Goal: Task Accomplishment & Management: Complete application form

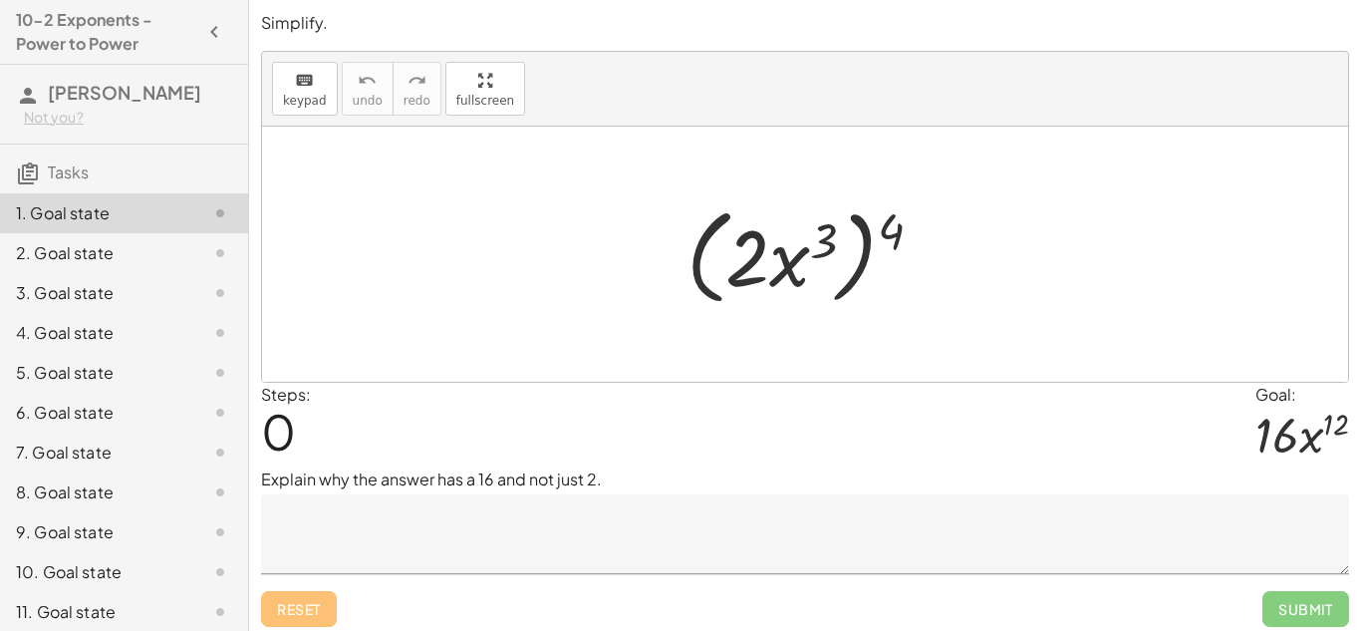
click at [704, 544] on textarea at bounding box center [805, 534] width 1088 height 80
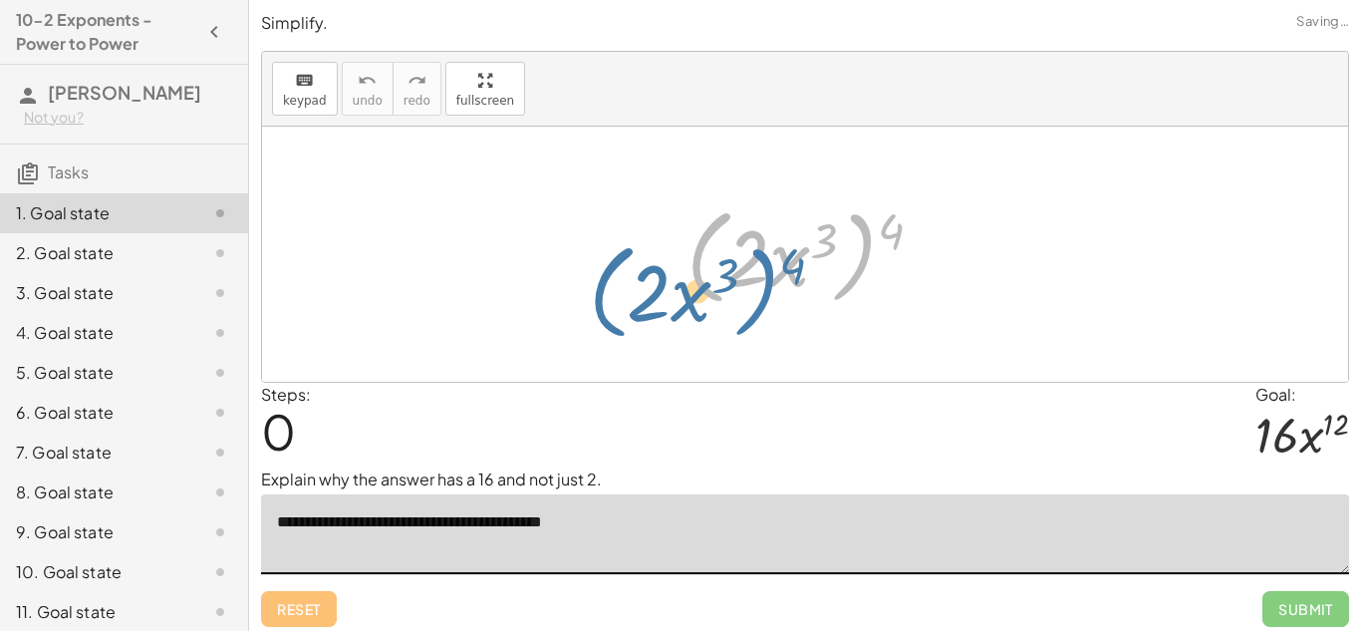
drag, startPoint x: 874, startPoint y: 215, endPoint x: 811, endPoint y: 235, distance: 65.9
click at [811, 235] on div at bounding box center [813, 254] width 272 height 115
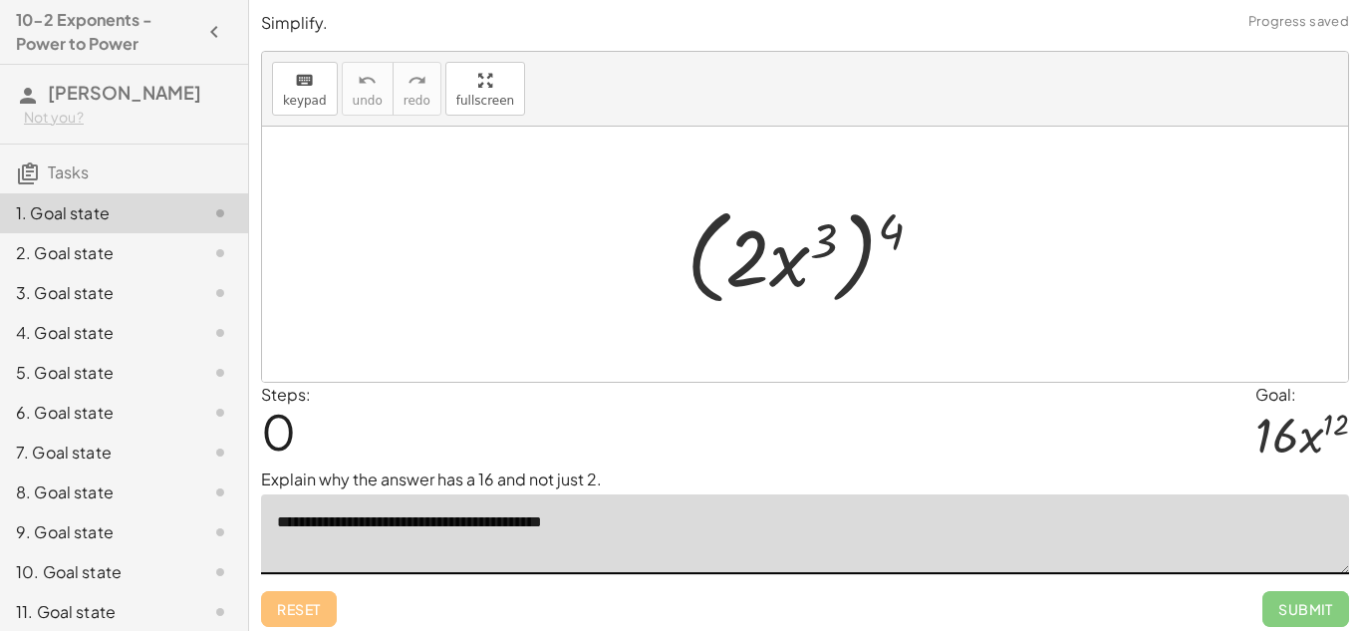
click at [881, 230] on div at bounding box center [813, 254] width 272 height 115
click at [815, 247] on div at bounding box center [813, 254] width 272 height 115
drag, startPoint x: 894, startPoint y: 232, endPoint x: 770, endPoint y: 254, distance: 125.5
click at [770, 254] on div at bounding box center [813, 254] width 272 height 115
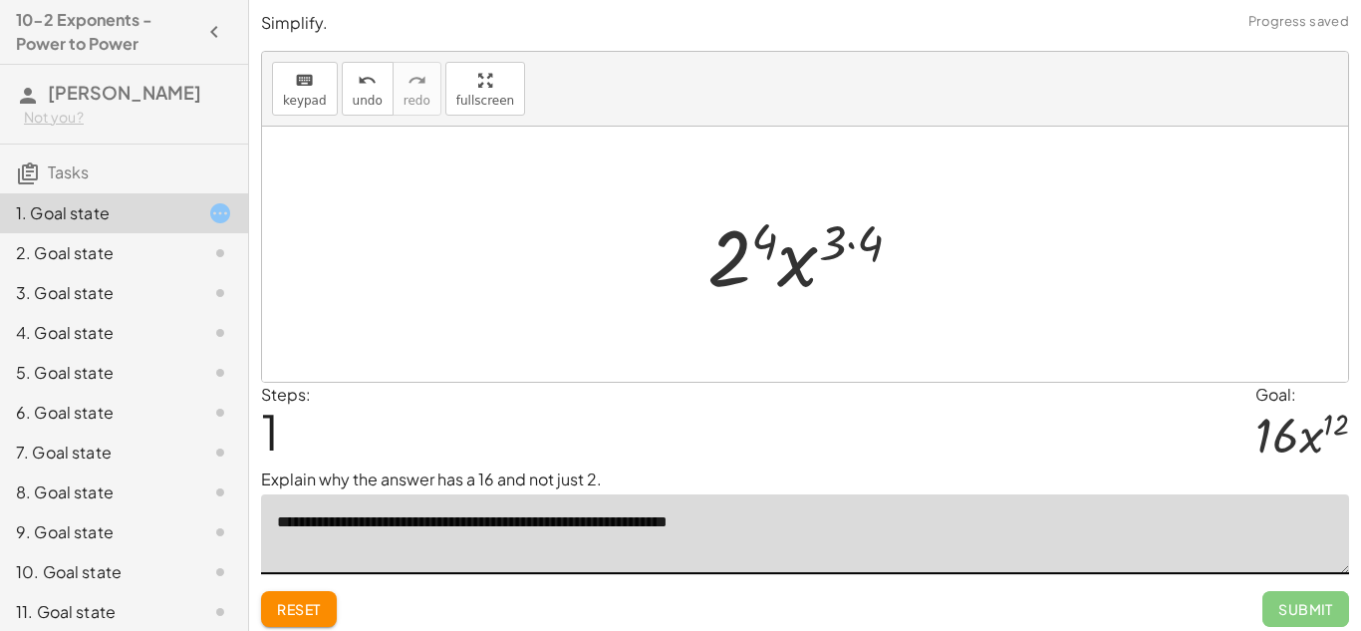
click at [727, 524] on textarea "**********" at bounding box center [805, 534] width 1088 height 80
click at [895, 523] on textarea "**********" at bounding box center [805, 534] width 1088 height 80
click at [973, 520] on textarea "**********" at bounding box center [805, 534] width 1088 height 80
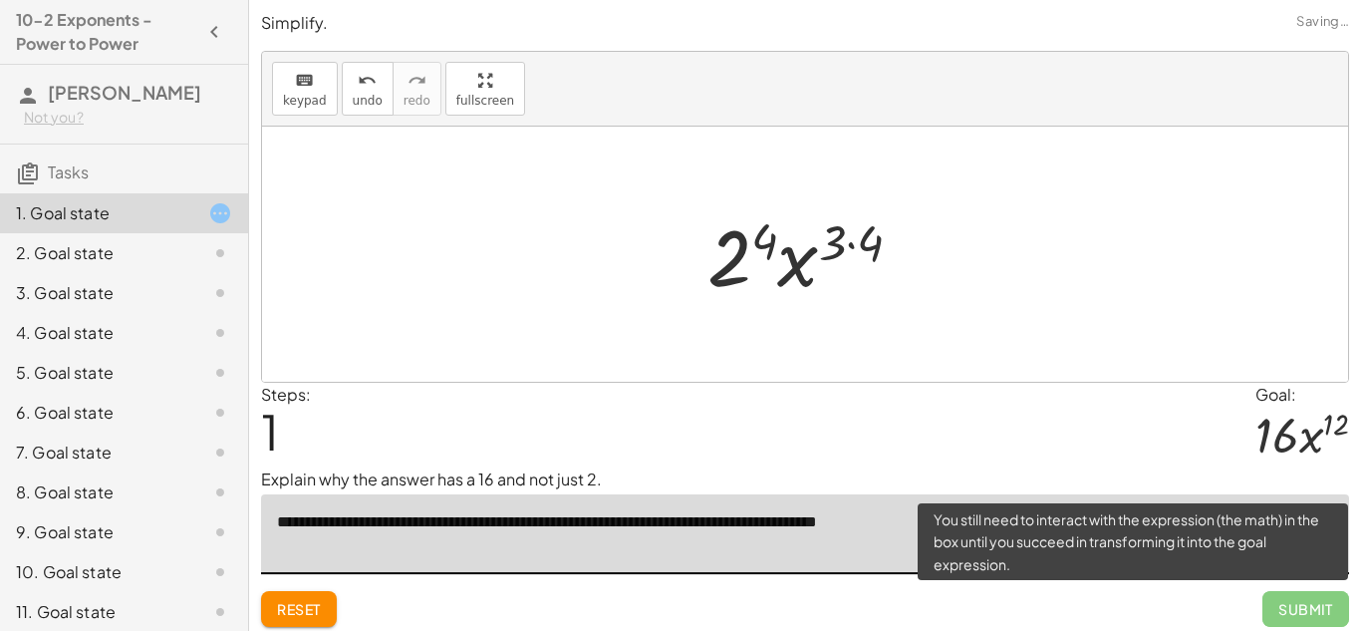
type textarea "**********"
click at [1302, 617] on span "Submit" at bounding box center [1305, 609] width 87 height 36
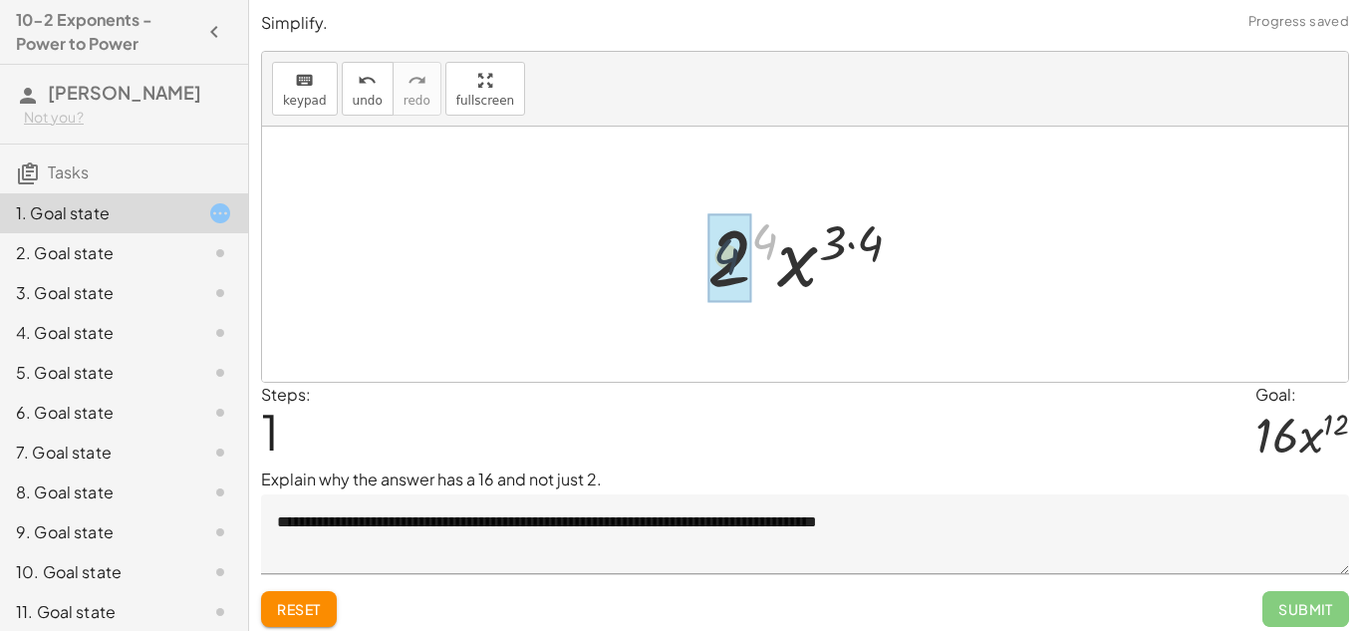
drag, startPoint x: 757, startPoint y: 232, endPoint x: 717, endPoint y: 249, distance: 43.3
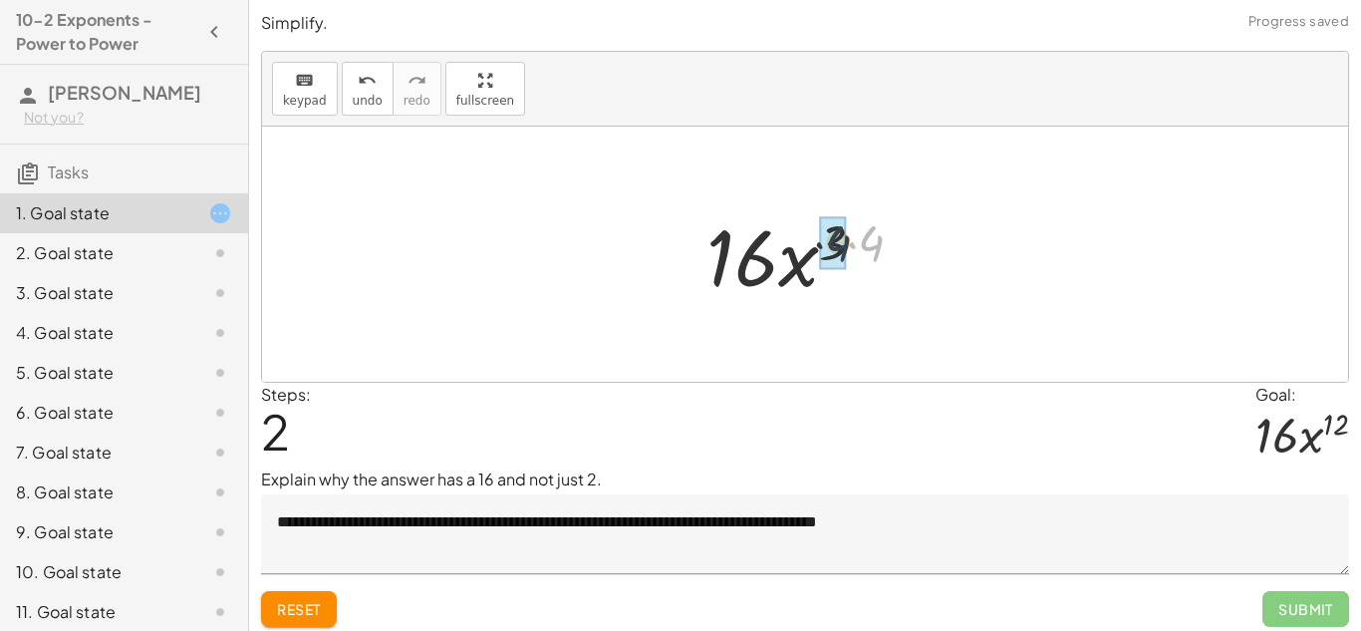
drag, startPoint x: 876, startPoint y: 233, endPoint x: 841, endPoint y: 233, distance: 34.9
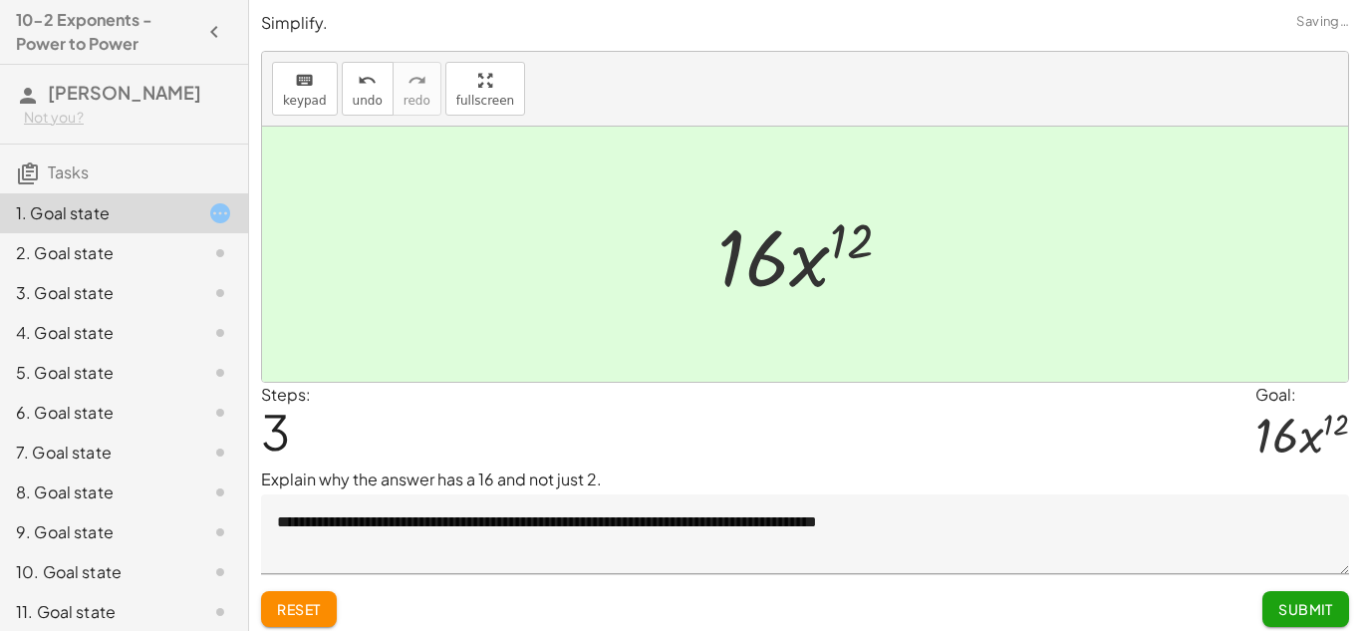
click at [1300, 607] on span "Submit" at bounding box center [1305, 609] width 55 height 18
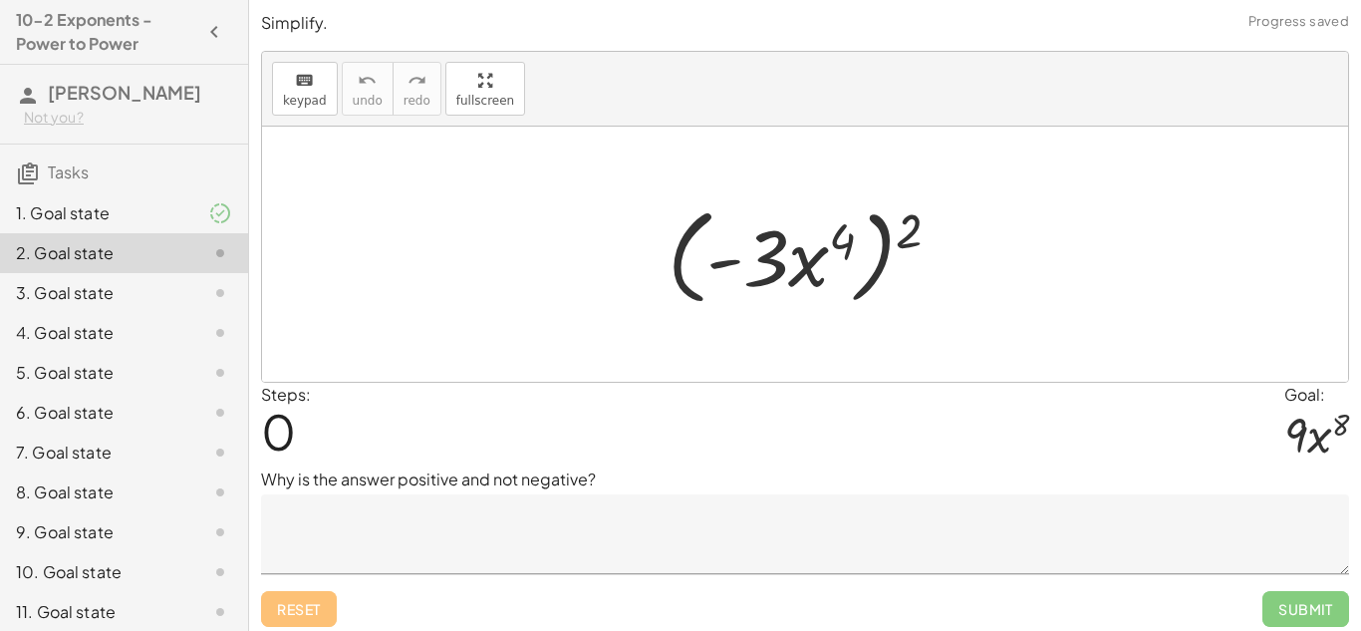
click at [595, 510] on textarea at bounding box center [805, 534] width 1088 height 80
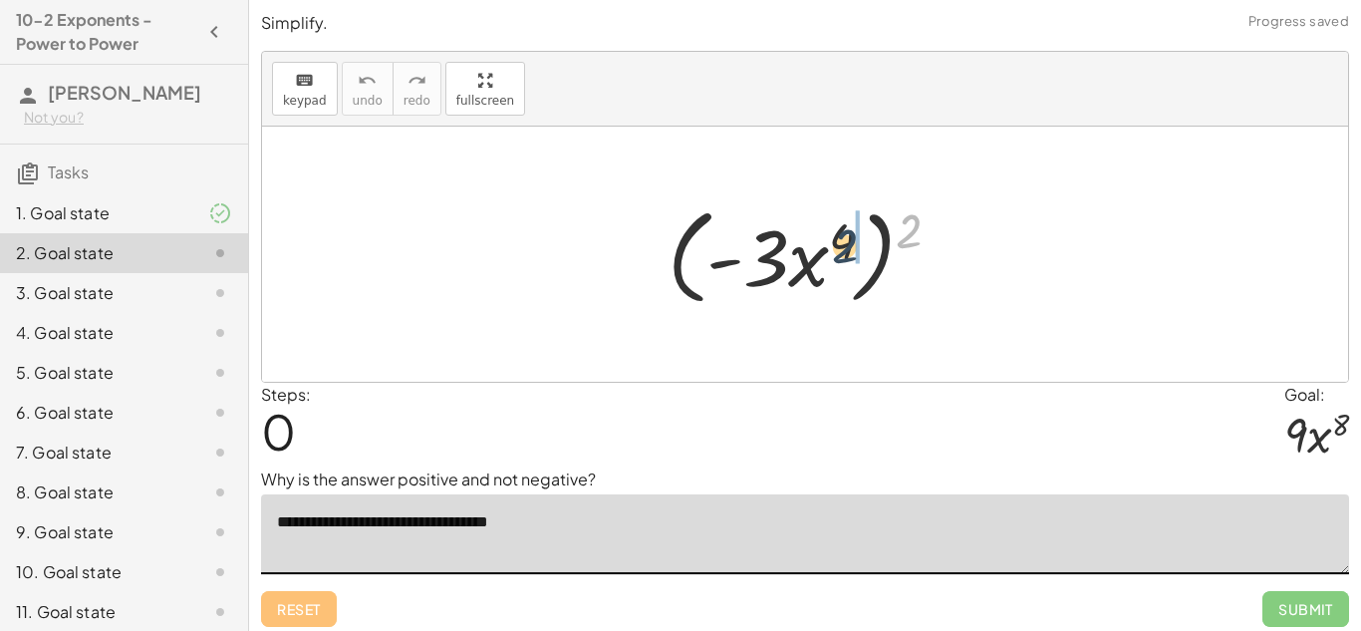
drag, startPoint x: 919, startPoint y: 224, endPoint x: 829, endPoint y: 239, distance: 90.9
click at [829, 239] on div at bounding box center [812, 254] width 309 height 115
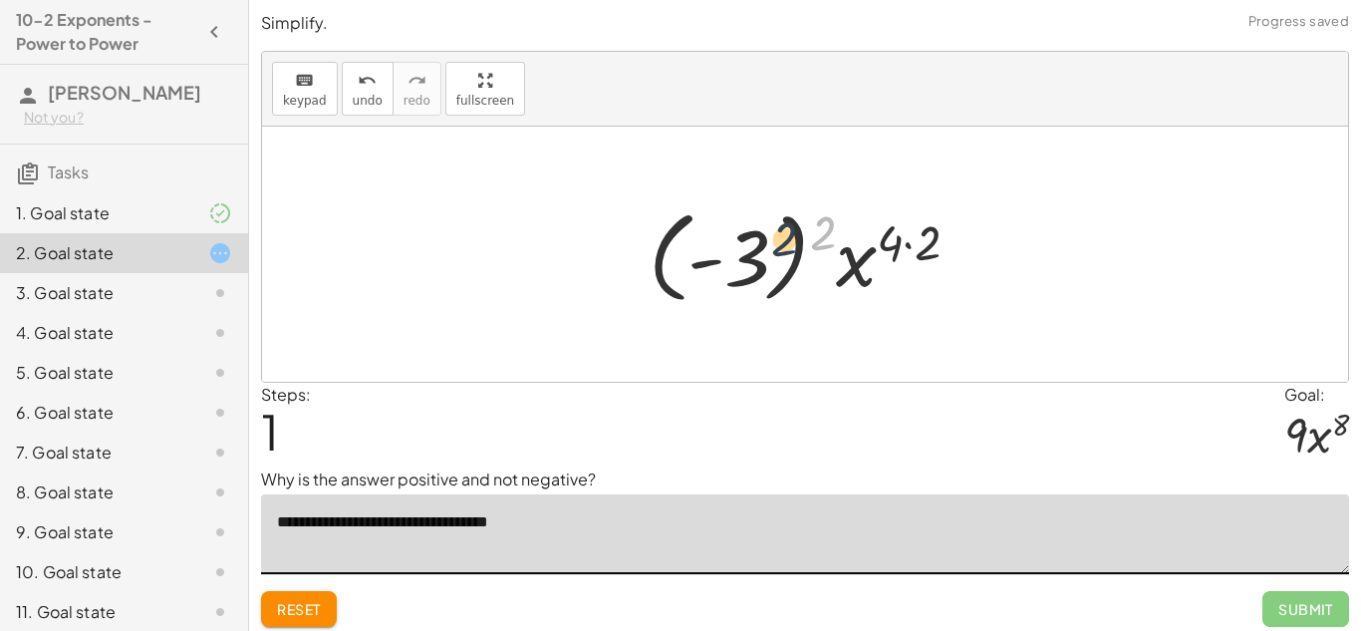
drag, startPoint x: 818, startPoint y: 234, endPoint x: 771, endPoint y: 242, distance: 47.5
click at [771, 242] on div at bounding box center [812, 254] width 347 height 111
drag, startPoint x: 746, startPoint y: 252, endPoint x: 812, endPoint y: 225, distance: 71.0
click at [812, 225] on div at bounding box center [812, 254] width 347 height 111
drag, startPoint x: 820, startPoint y: 227, endPoint x: 731, endPoint y: 258, distance: 93.9
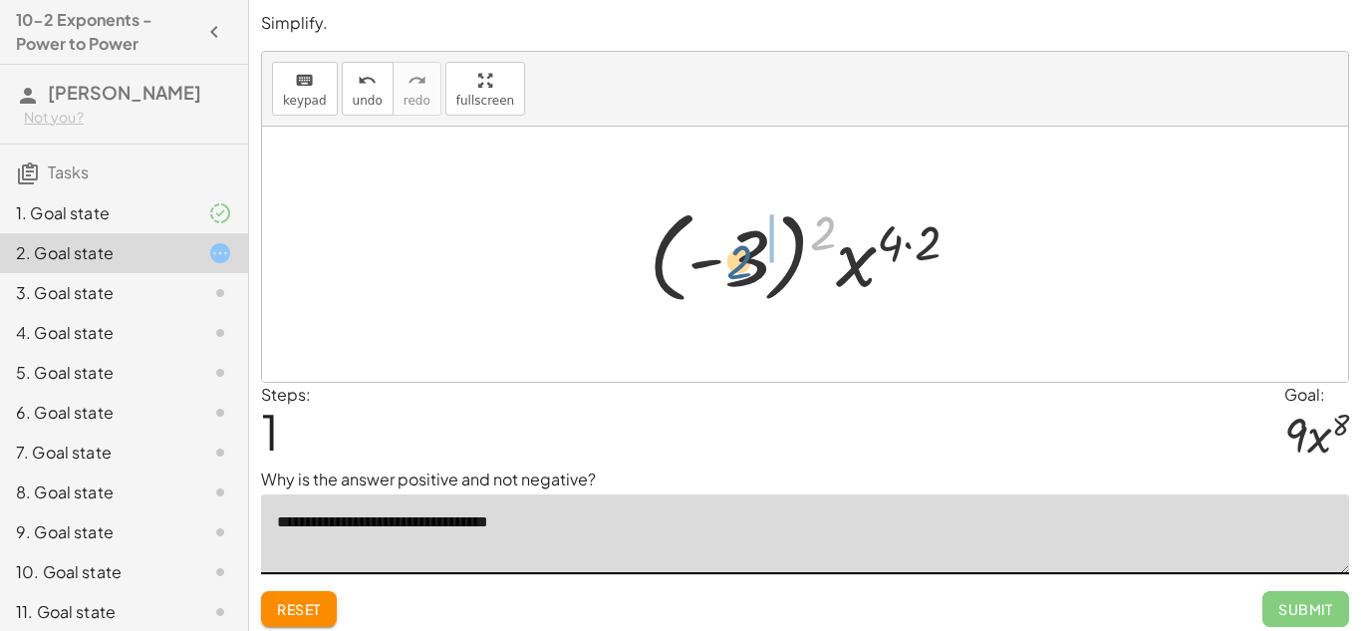
click at [731, 258] on div at bounding box center [812, 254] width 347 height 111
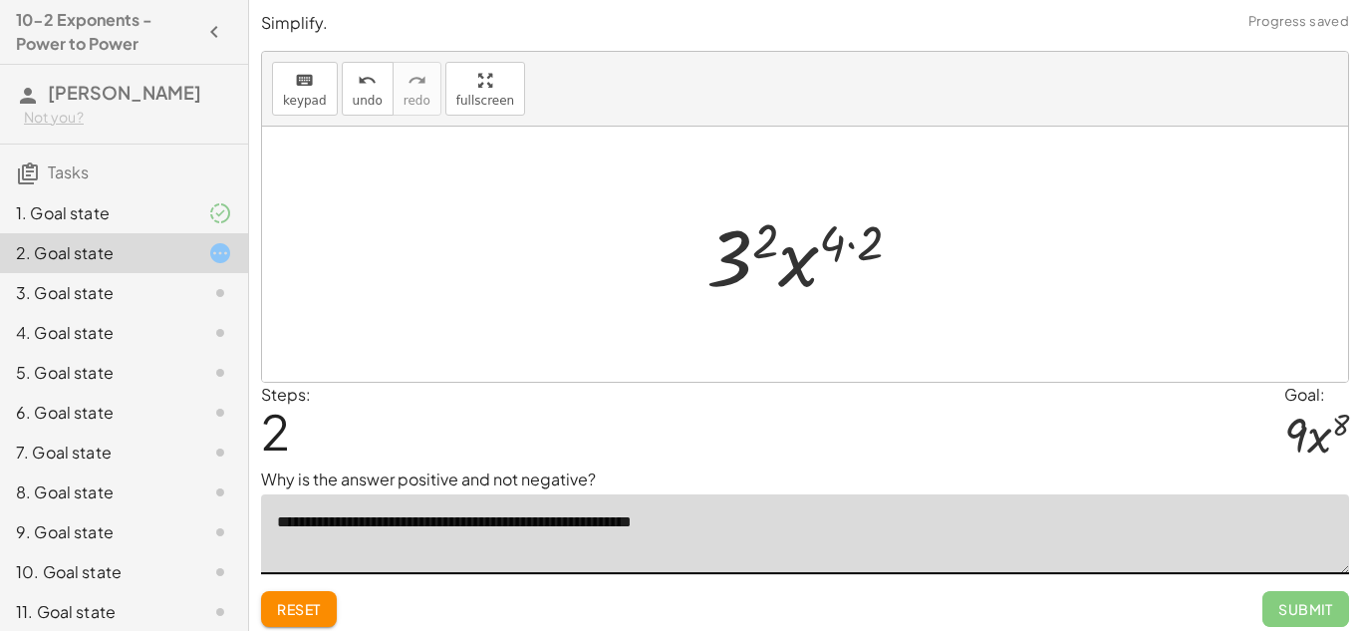
click at [653, 526] on textarea "**********" at bounding box center [805, 534] width 1088 height 80
click at [724, 522] on textarea "**********" at bounding box center [805, 534] width 1088 height 80
click at [760, 525] on textarea "**********" at bounding box center [805, 534] width 1088 height 80
drag, startPoint x: 766, startPoint y: 233, endPoint x: 743, endPoint y: 242, distance: 24.6
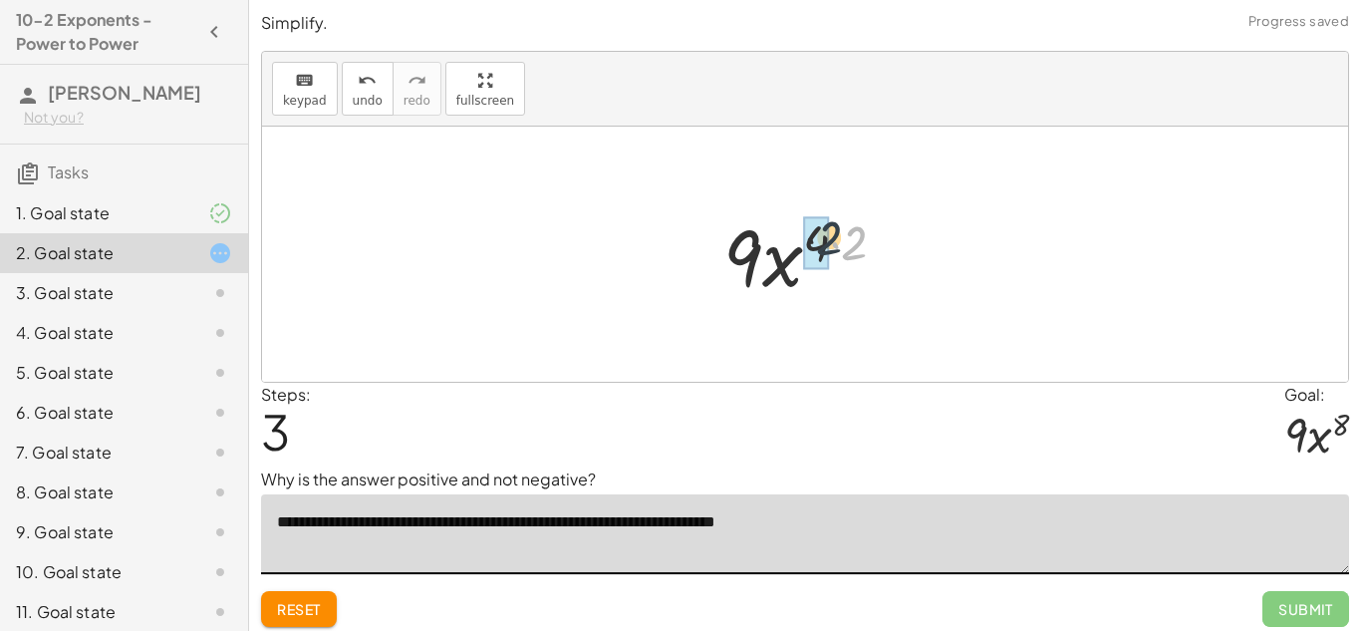
drag, startPoint x: 850, startPoint y: 242, endPoint x: 815, endPoint y: 236, distance: 35.4
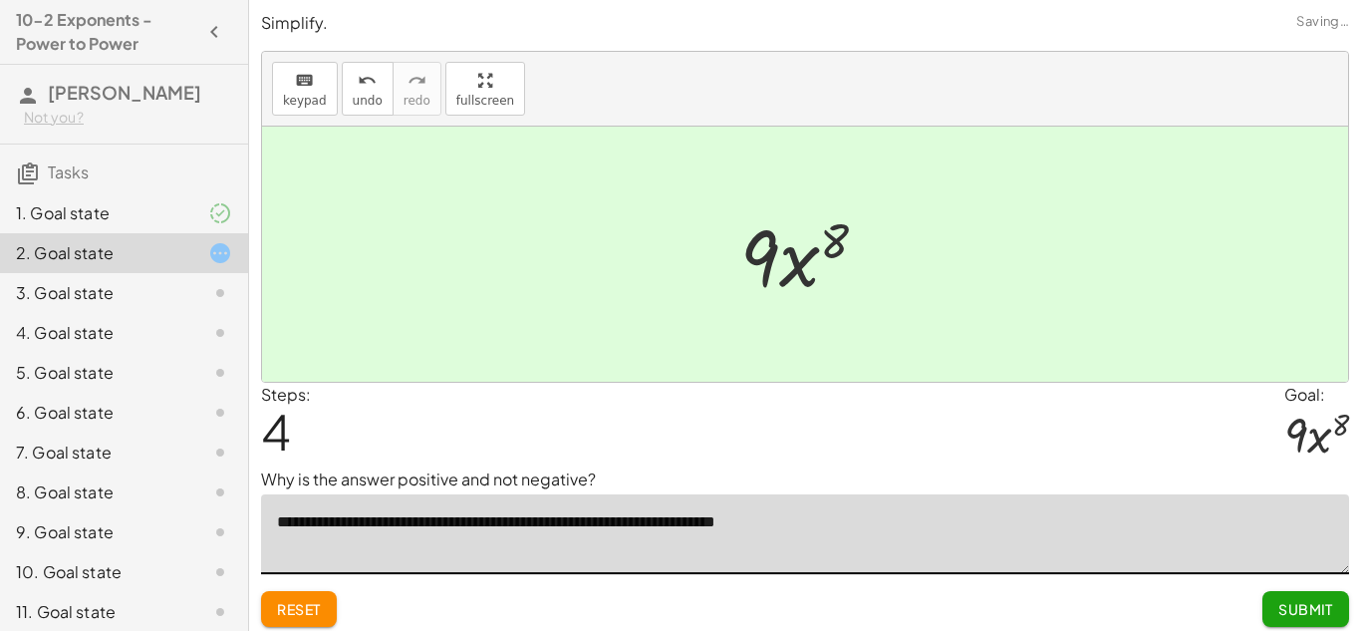
type textarea "**********"
click at [1318, 616] on span "Submit" at bounding box center [1305, 609] width 55 height 18
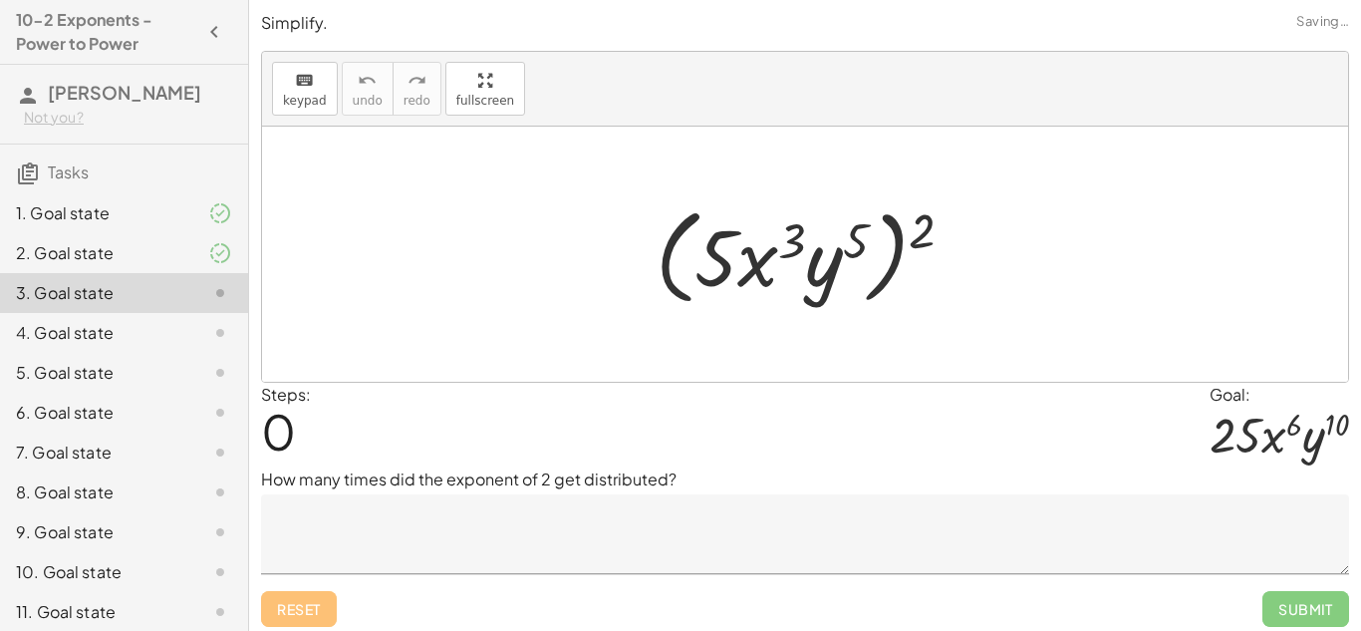
click at [725, 529] on textarea at bounding box center [805, 534] width 1088 height 80
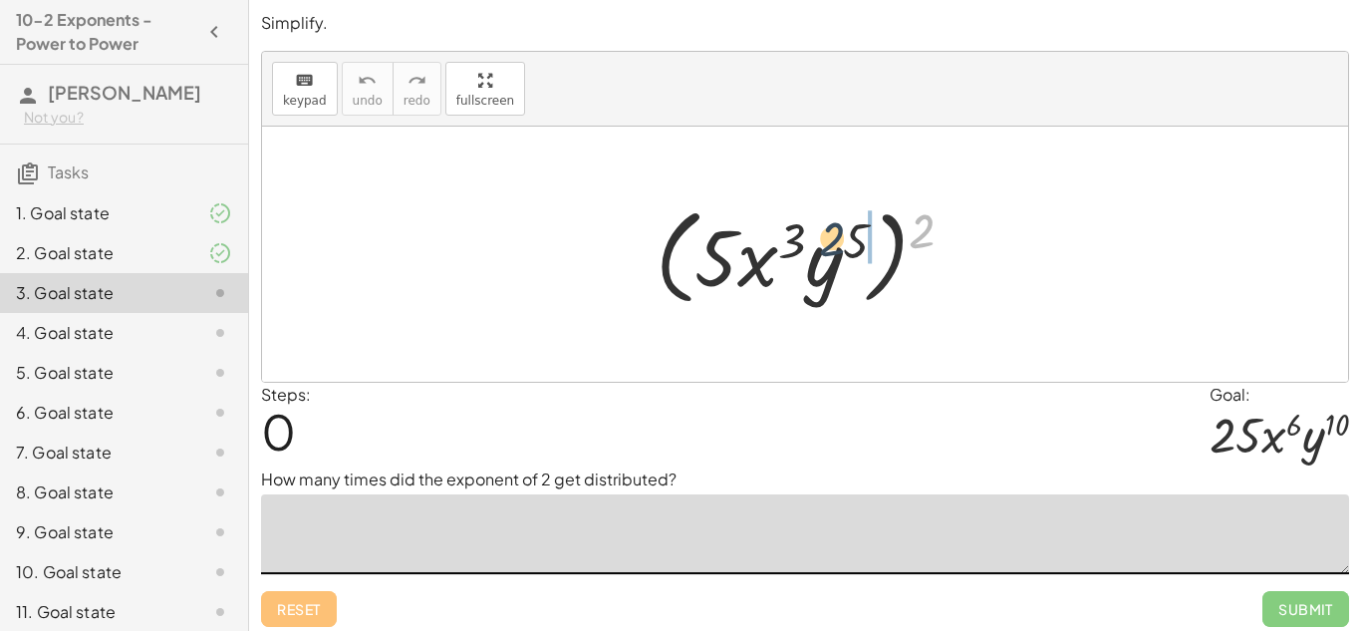
drag, startPoint x: 916, startPoint y: 239, endPoint x: 824, endPoint y: 247, distance: 92.0
click at [824, 247] on div at bounding box center [813, 254] width 334 height 115
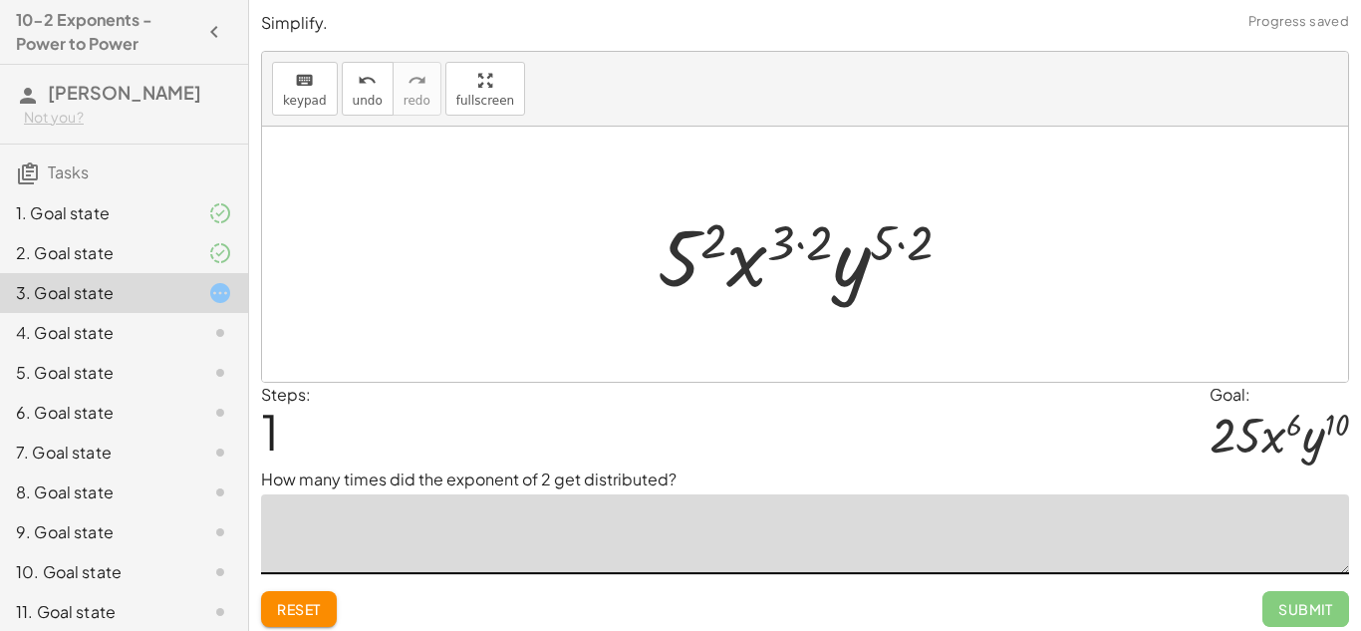
type textarea "*"
click at [307, 532] on textarea "**********" at bounding box center [805, 534] width 1088 height 80
click at [375, 526] on textarea "**********" at bounding box center [805, 534] width 1088 height 80
click at [403, 520] on textarea "**********" at bounding box center [805, 534] width 1088 height 80
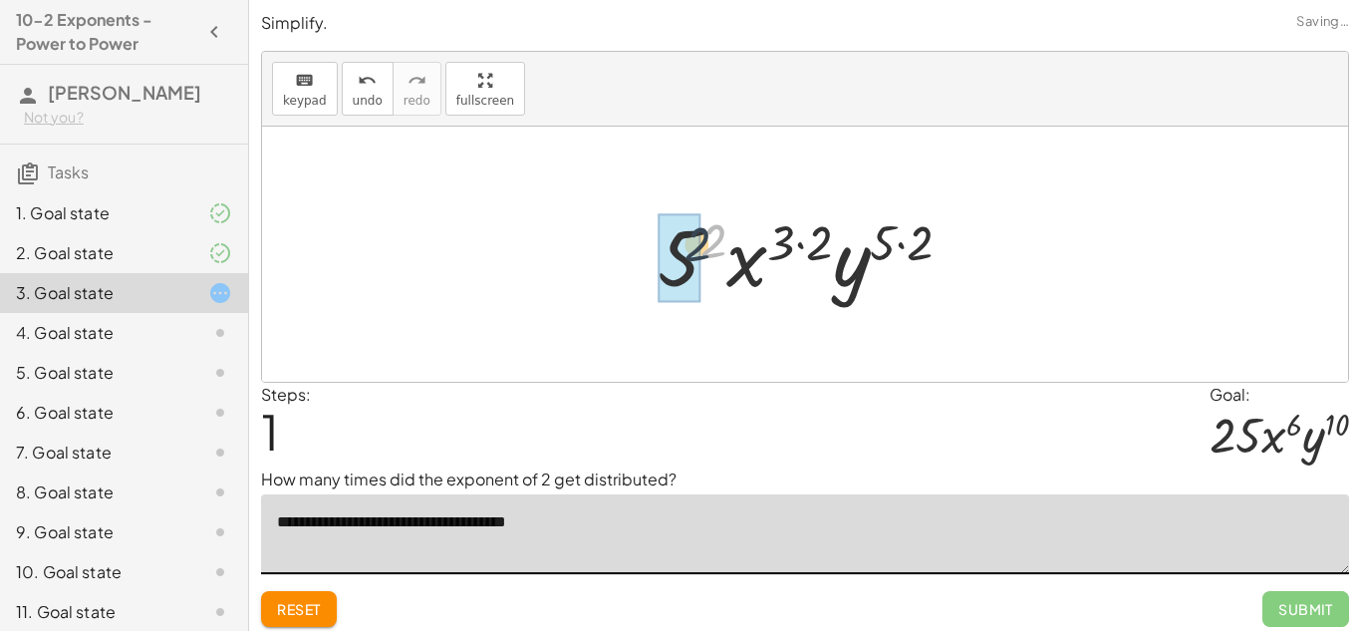
drag, startPoint x: 720, startPoint y: 237, endPoint x: 692, endPoint y: 243, distance: 28.5
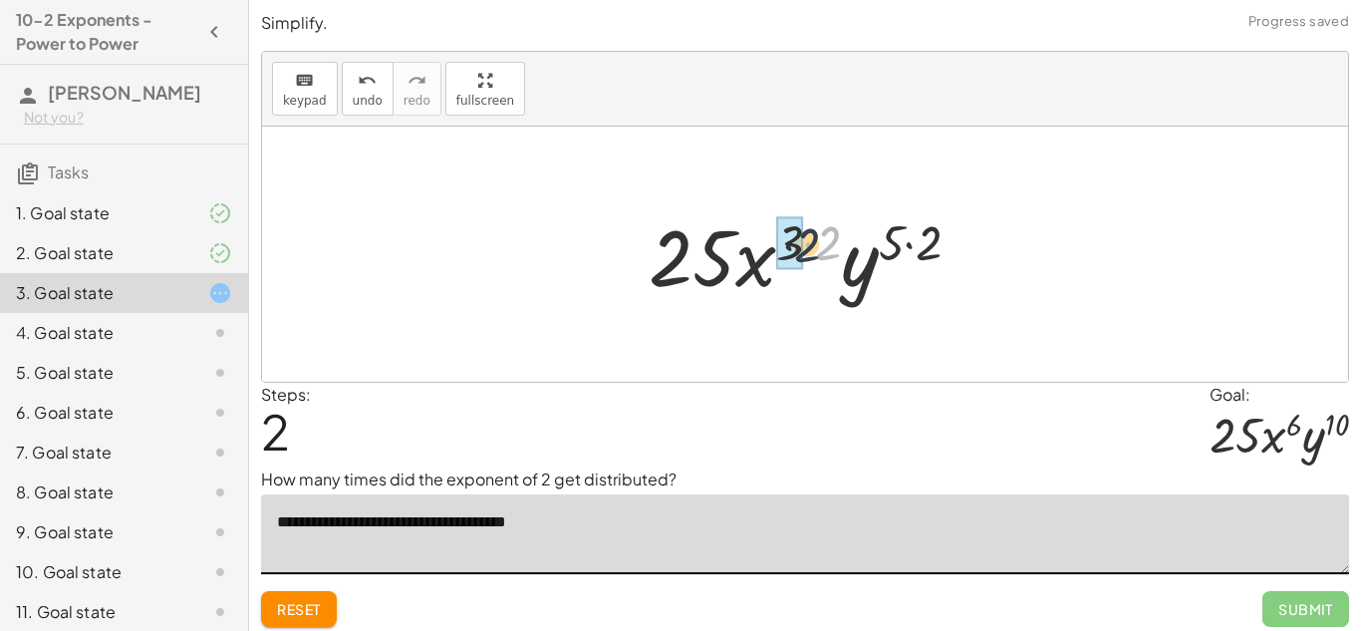
drag, startPoint x: 827, startPoint y: 238, endPoint x: 785, endPoint y: 240, distance: 41.9
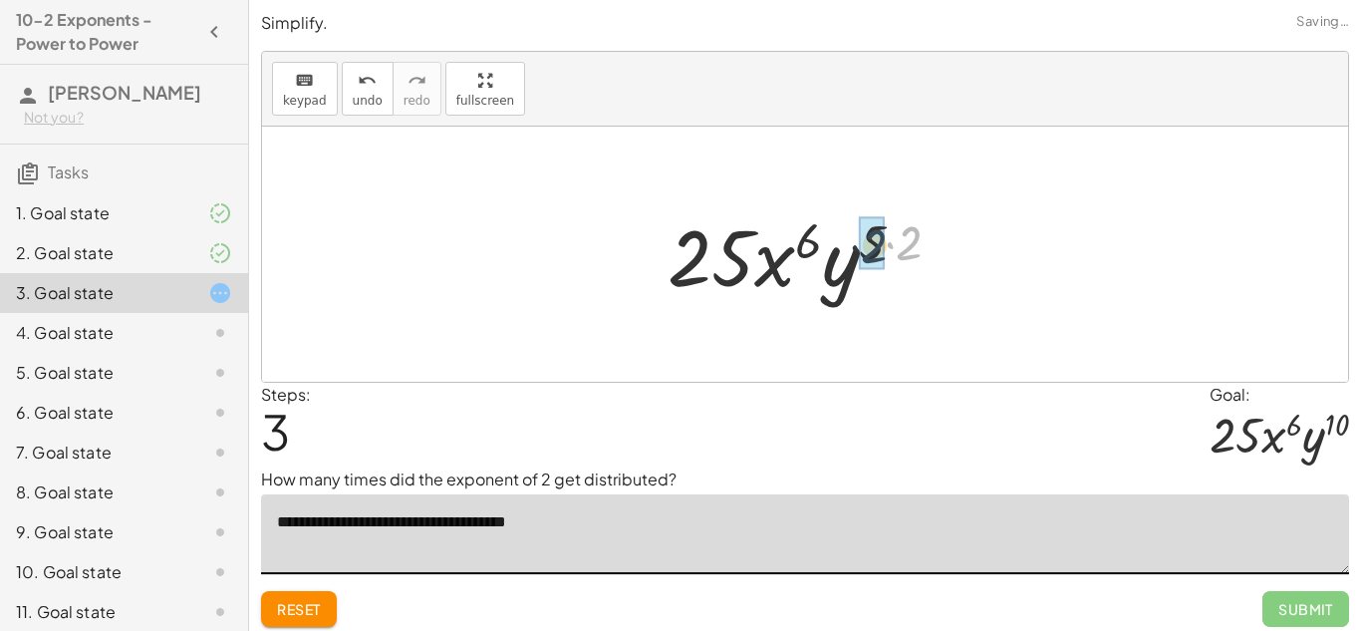
drag, startPoint x: 909, startPoint y: 245, endPoint x: 872, endPoint y: 248, distance: 37.0
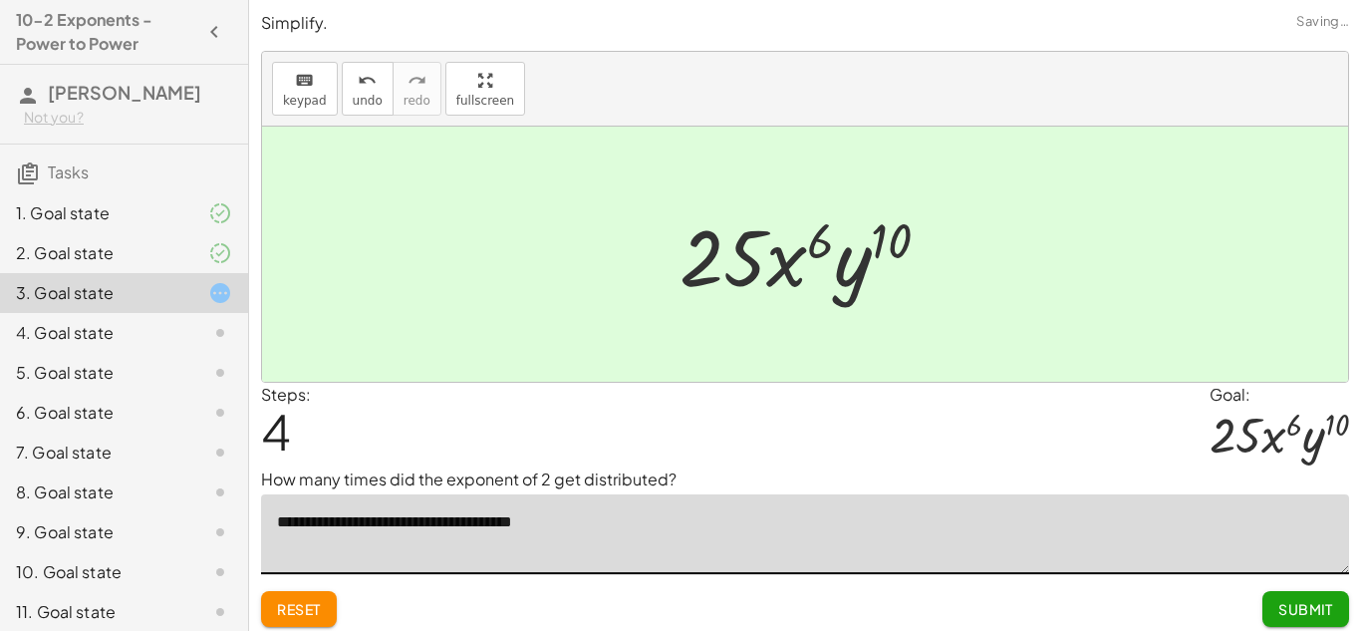
type textarea "**********"
click at [1297, 611] on span "Submit" at bounding box center [1305, 609] width 55 height 18
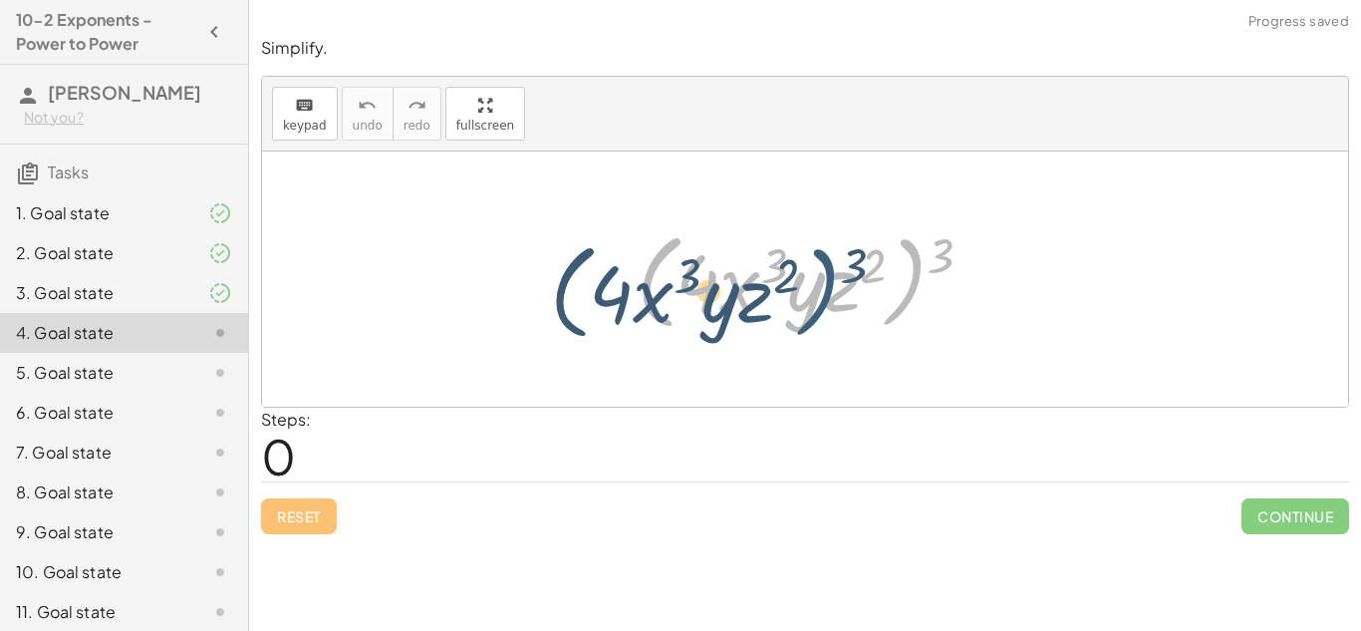
drag, startPoint x: 925, startPoint y: 254, endPoint x: 835, endPoint y: 264, distance: 90.2
click at [835, 264] on div at bounding box center [813, 279] width 372 height 115
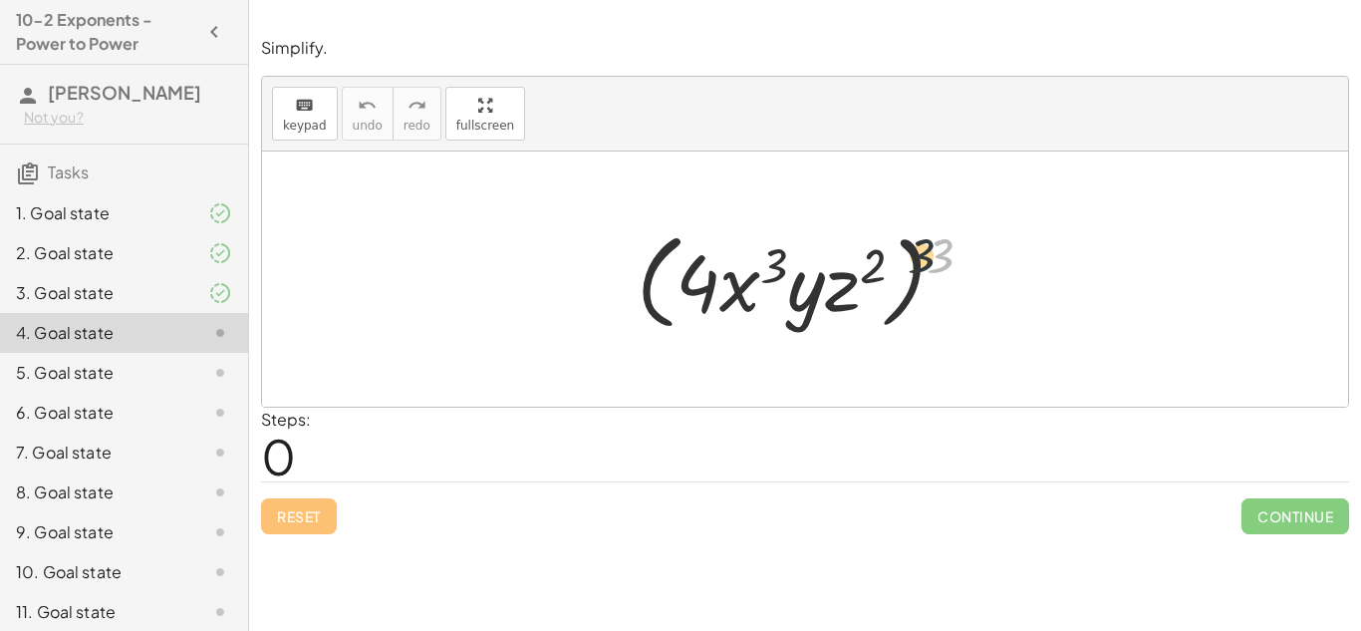
drag, startPoint x: 944, startPoint y: 257, endPoint x: 863, endPoint y: 259, distance: 80.7
click at [863, 259] on div at bounding box center [813, 279] width 372 height 115
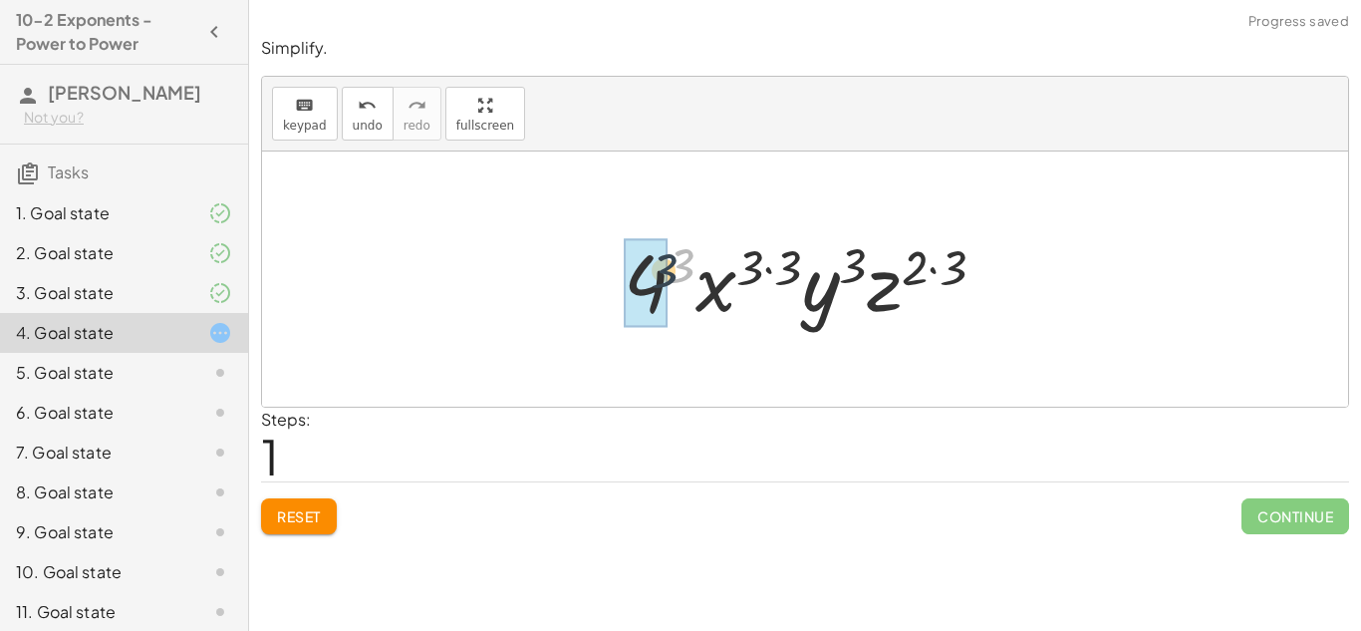
drag, startPoint x: 683, startPoint y: 265, endPoint x: 657, endPoint y: 273, distance: 28.1
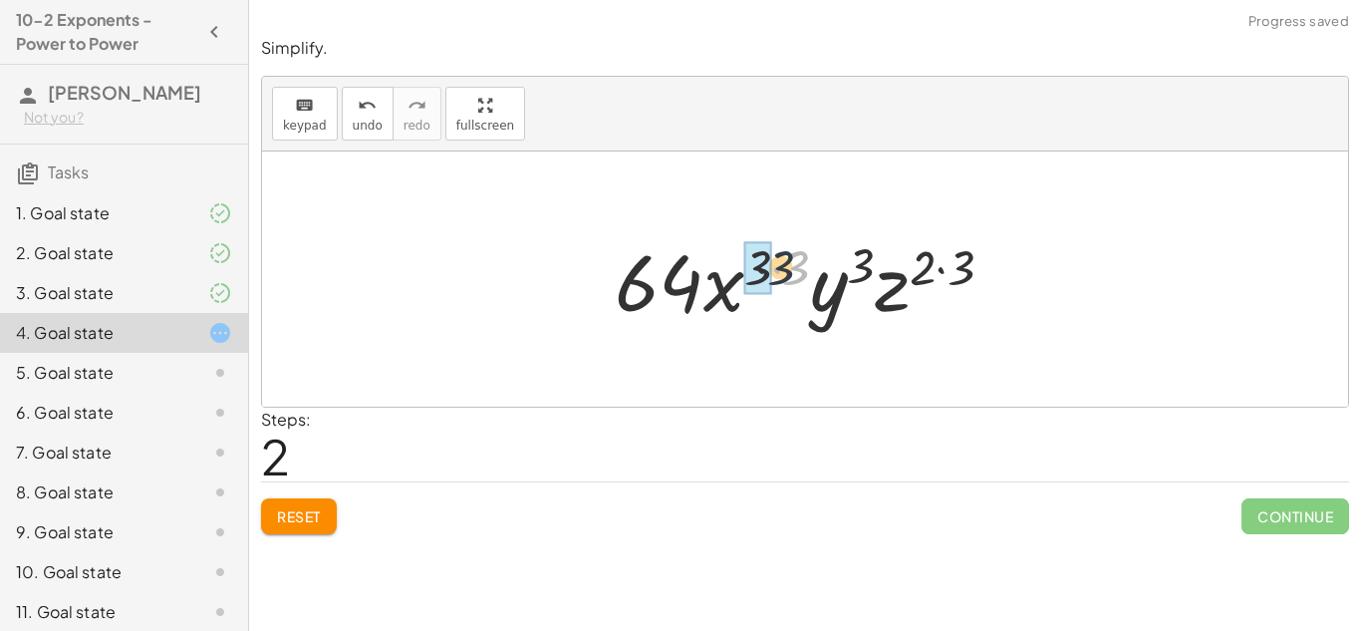
drag, startPoint x: 796, startPoint y: 261, endPoint x: 764, endPoint y: 260, distance: 31.9
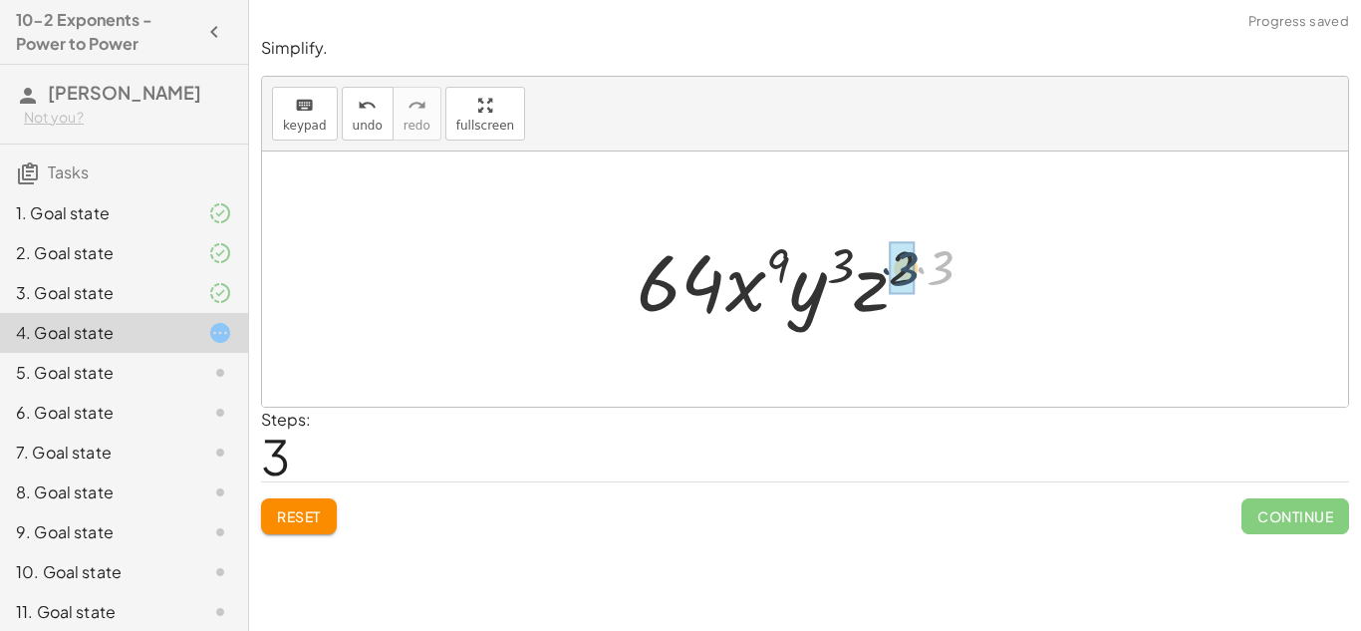
drag, startPoint x: 958, startPoint y: 264, endPoint x: 922, endPoint y: 265, distance: 36.9
click at [922, 265] on div at bounding box center [813, 279] width 372 height 103
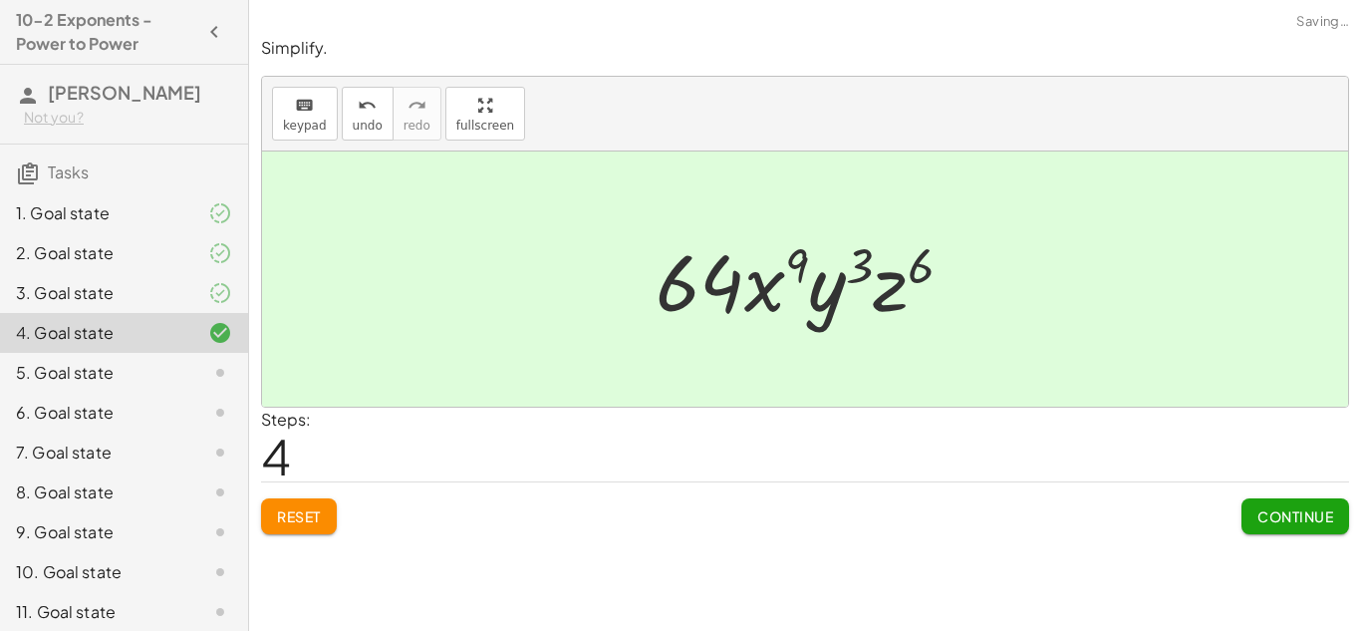
click at [1261, 511] on span "Continue" at bounding box center [1295, 516] width 76 height 18
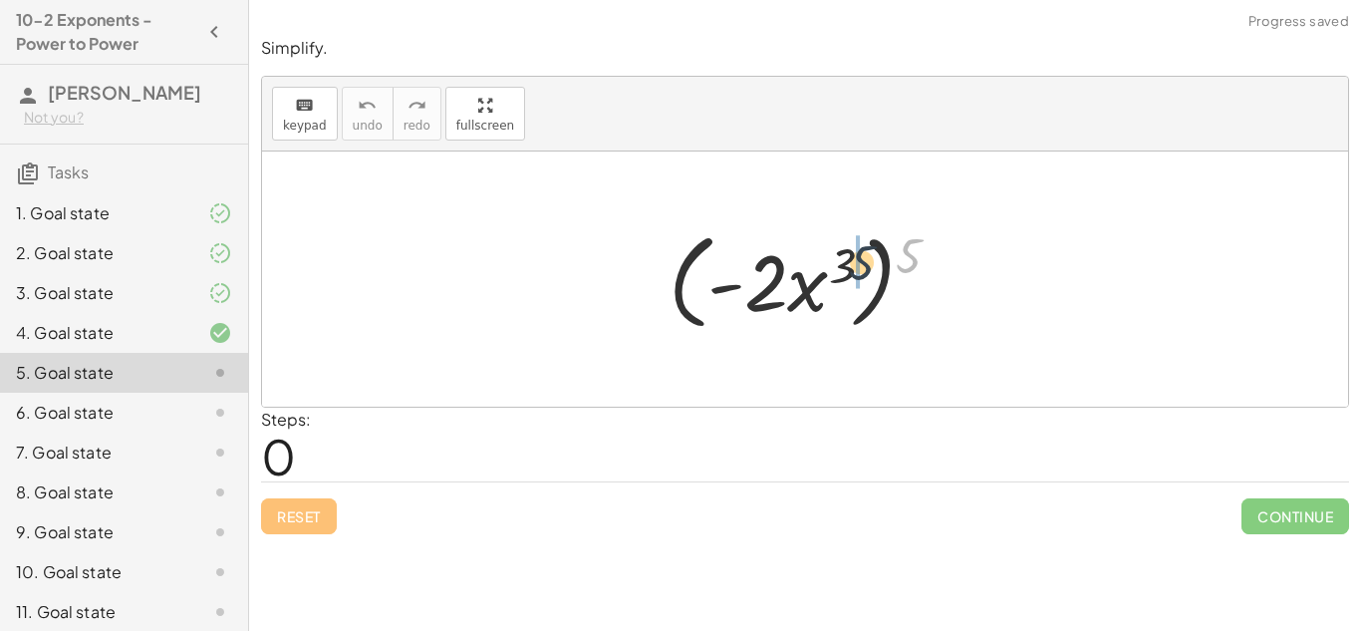
drag, startPoint x: 906, startPoint y: 250, endPoint x: 850, endPoint y: 258, distance: 56.4
click at [850, 258] on div at bounding box center [813, 279] width 308 height 115
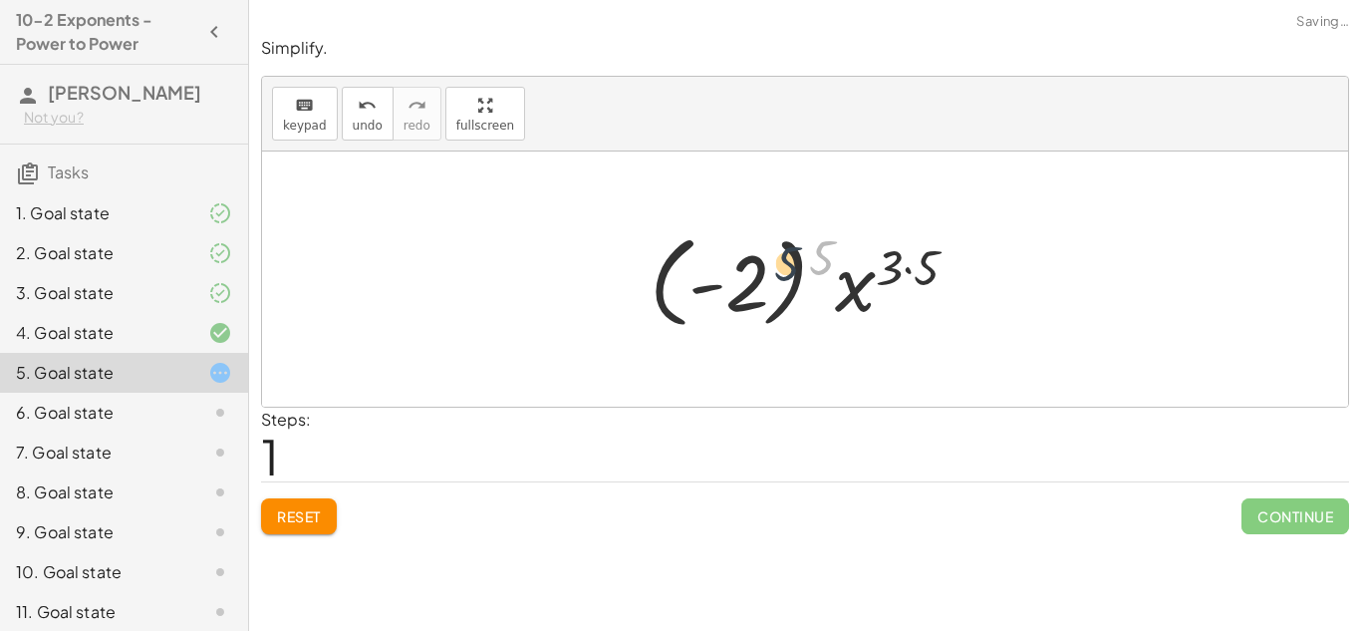
drag, startPoint x: 823, startPoint y: 255, endPoint x: 749, endPoint y: 263, distance: 74.2
click at [749, 263] on div at bounding box center [812, 279] width 345 height 111
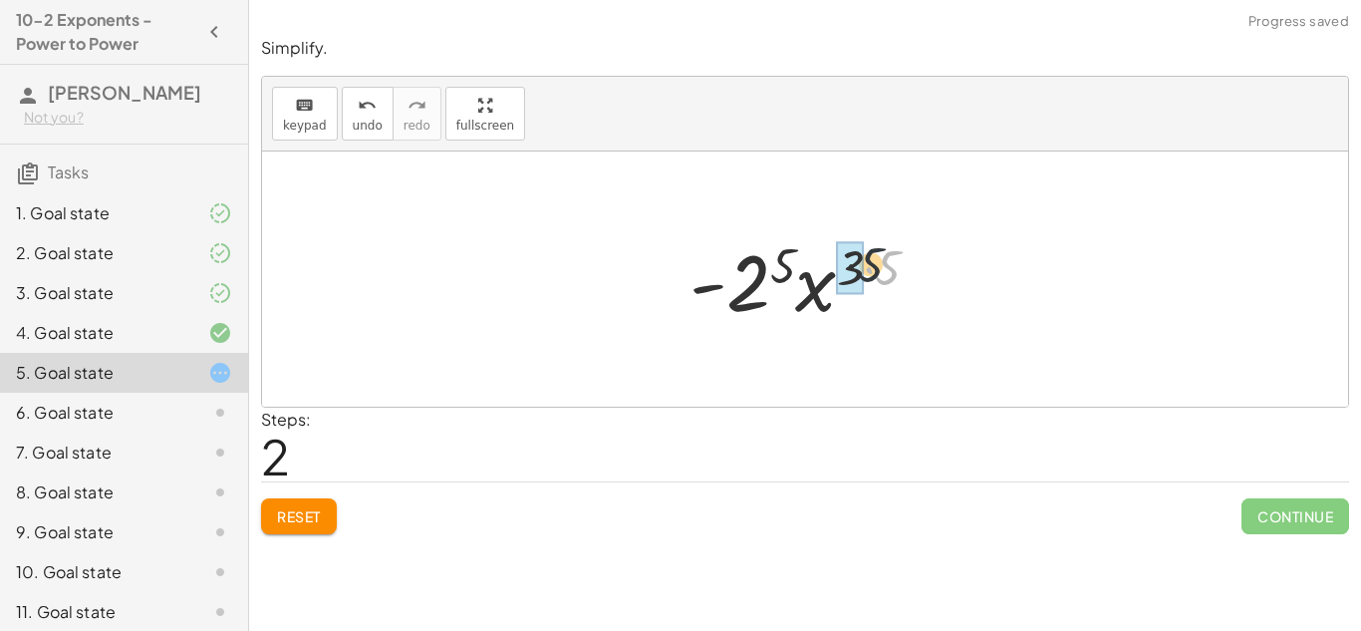
drag, startPoint x: 878, startPoint y: 271, endPoint x: 847, endPoint y: 265, distance: 31.5
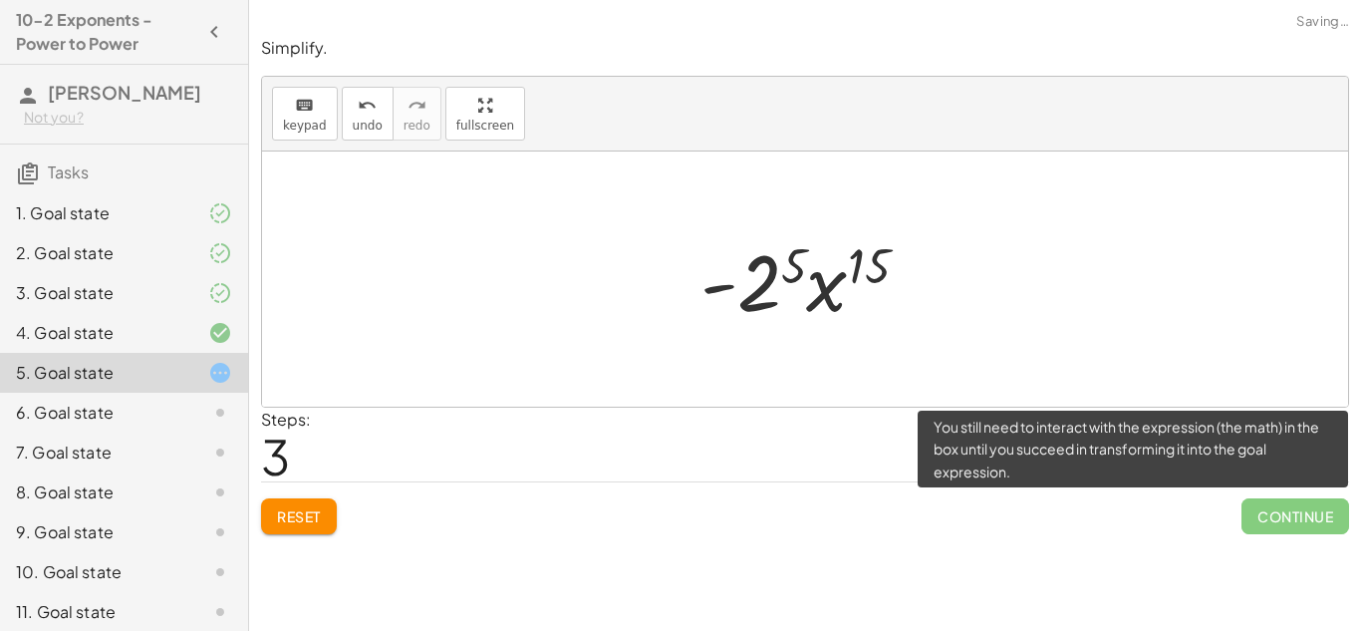
click at [1284, 511] on span "Continue" at bounding box center [1295, 516] width 108 height 36
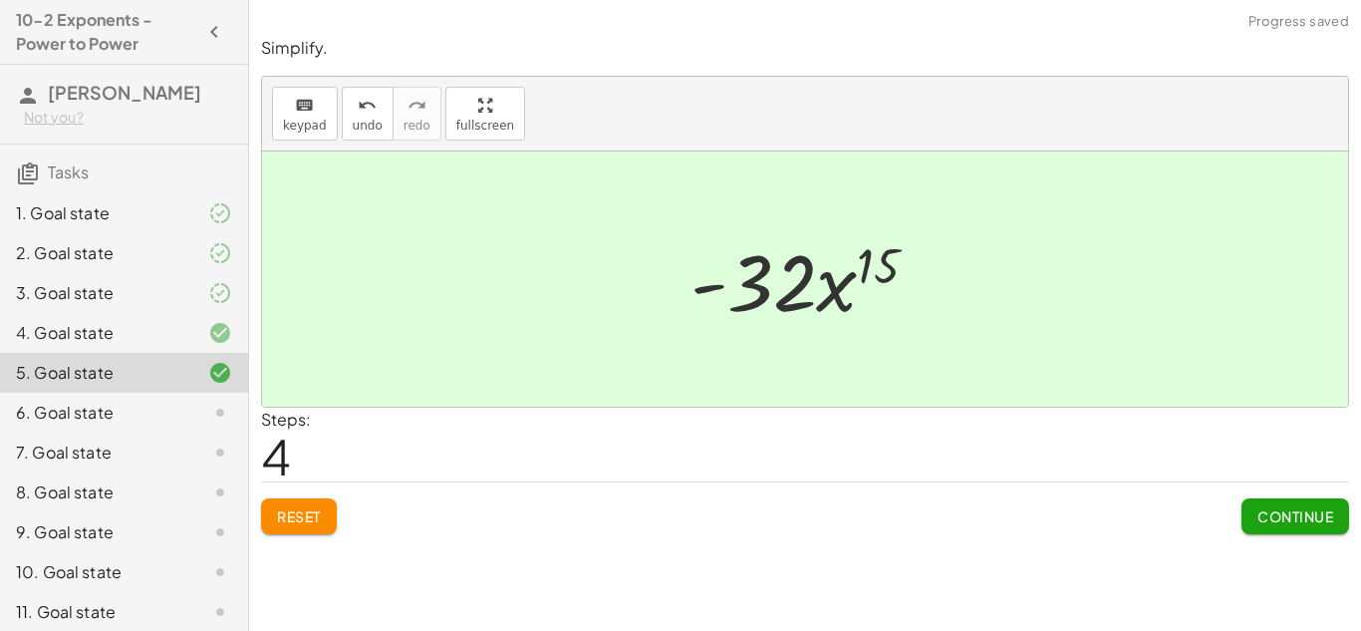
click at [1286, 511] on span "Continue" at bounding box center [1295, 516] width 76 height 18
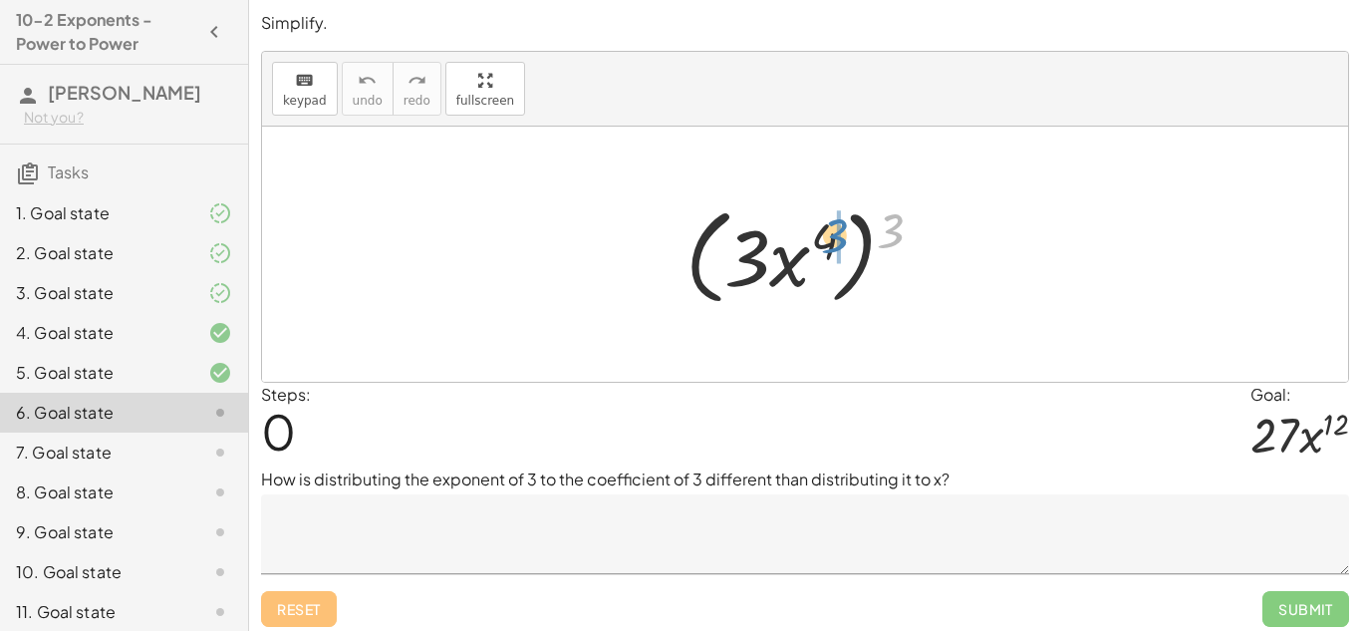
drag, startPoint x: 886, startPoint y: 237, endPoint x: 828, endPoint y: 242, distance: 58.0
click at [828, 242] on div at bounding box center [813, 254] width 274 height 115
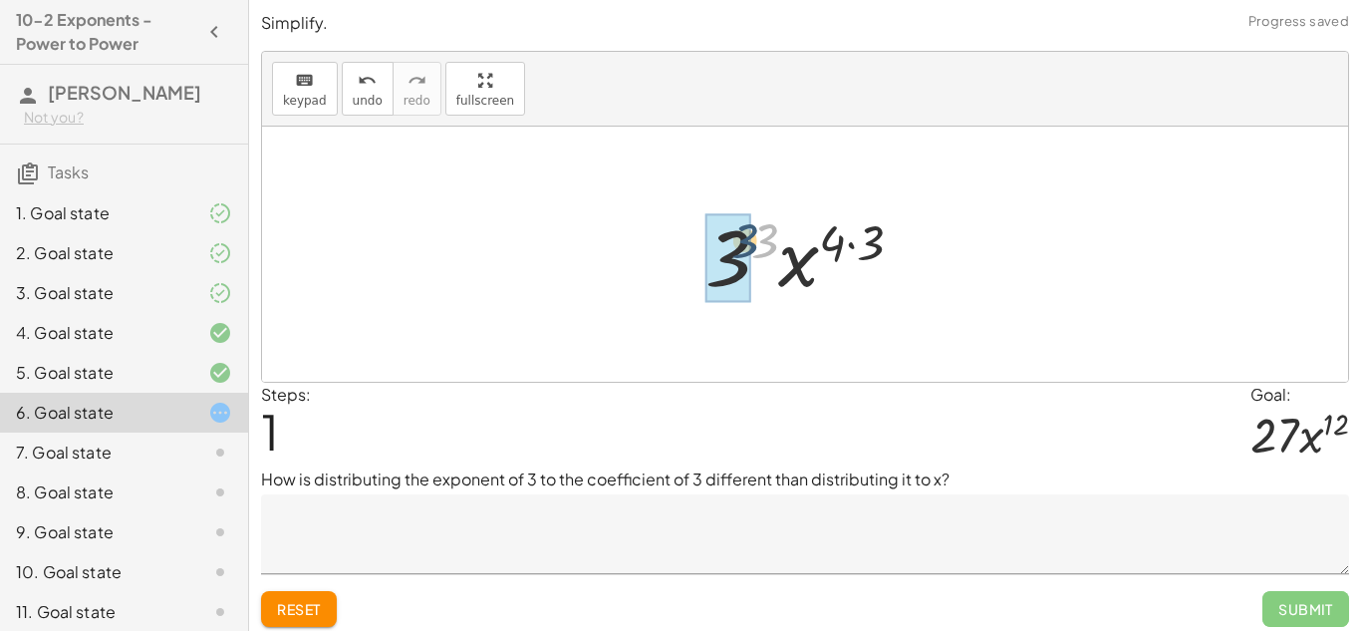
drag, startPoint x: 762, startPoint y: 238, endPoint x: 740, endPoint y: 238, distance: 21.9
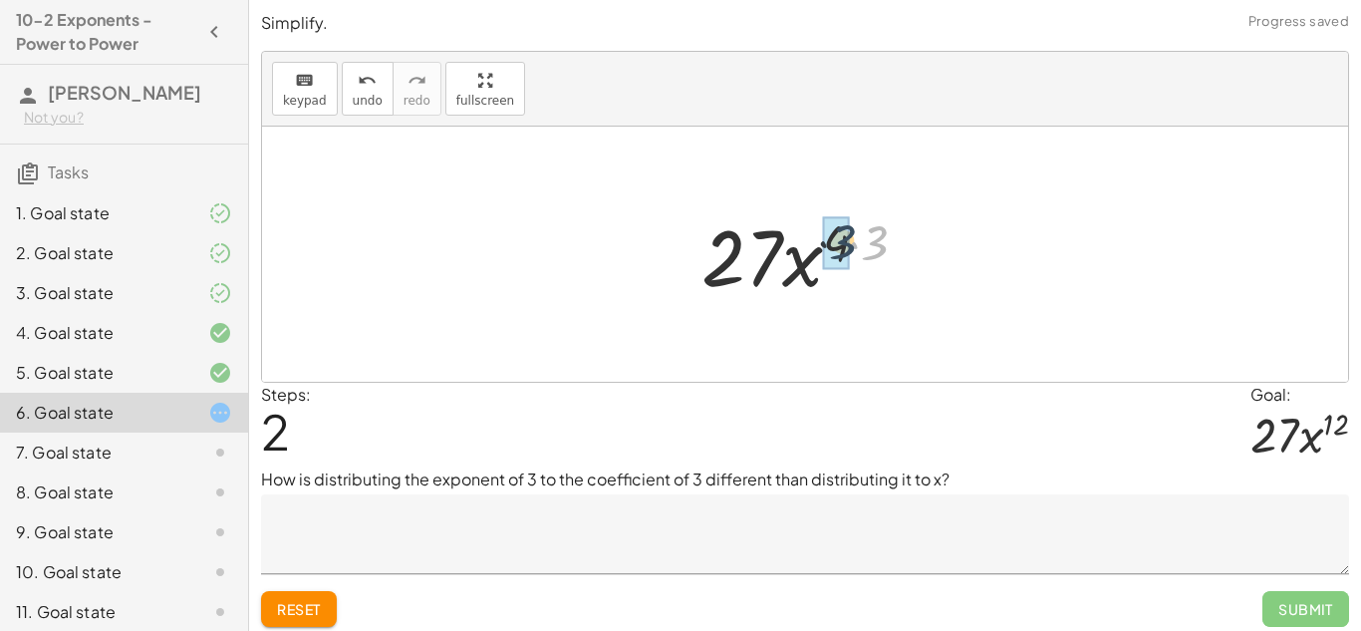
drag, startPoint x: 879, startPoint y: 247, endPoint x: 844, endPoint y: 246, distance: 34.9
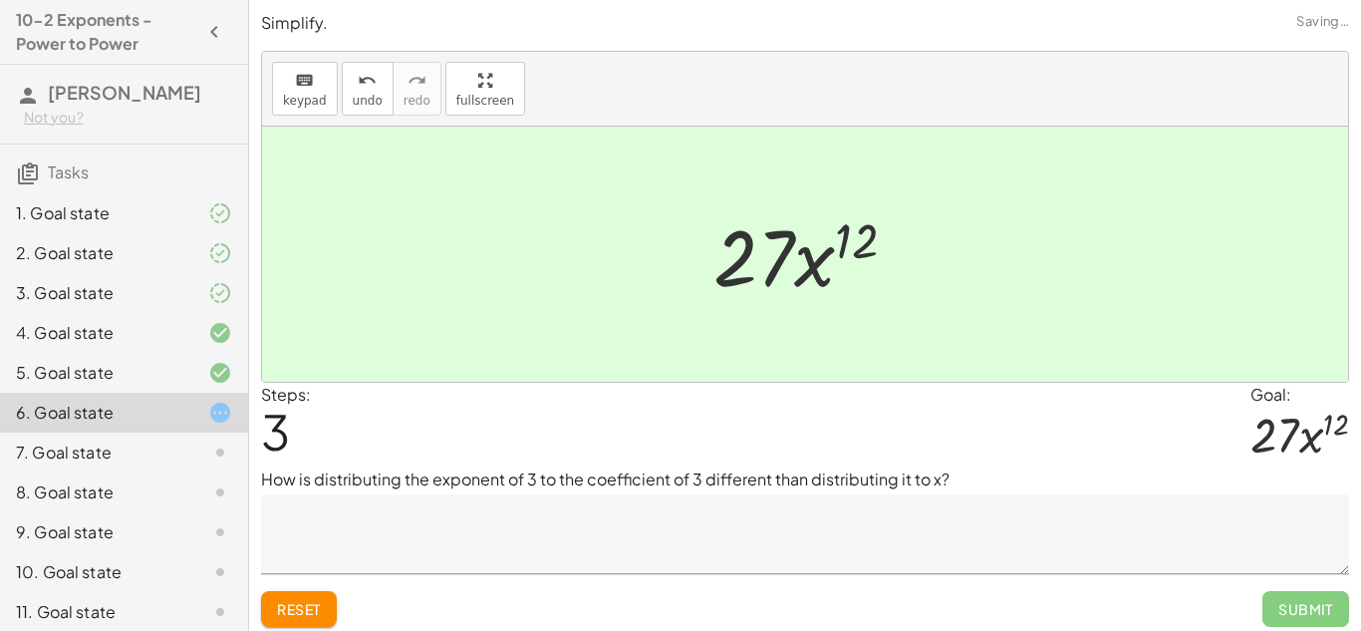
click at [910, 521] on textarea at bounding box center [805, 534] width 1088 height 80
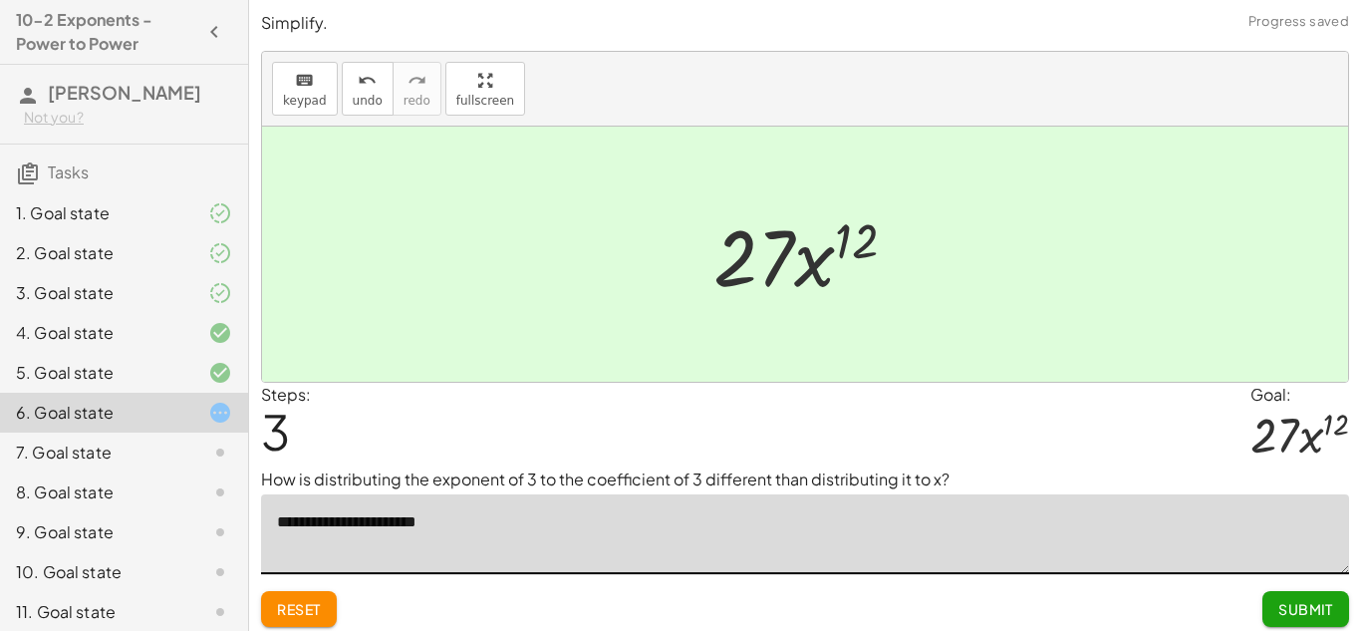
click at [371, 527] on textarea "**********" at bounding box center [805, 534] width 1088 height 80
click at [461, 517] on textarea "**********" at bounding box center [805, 534] width 1088 height 80
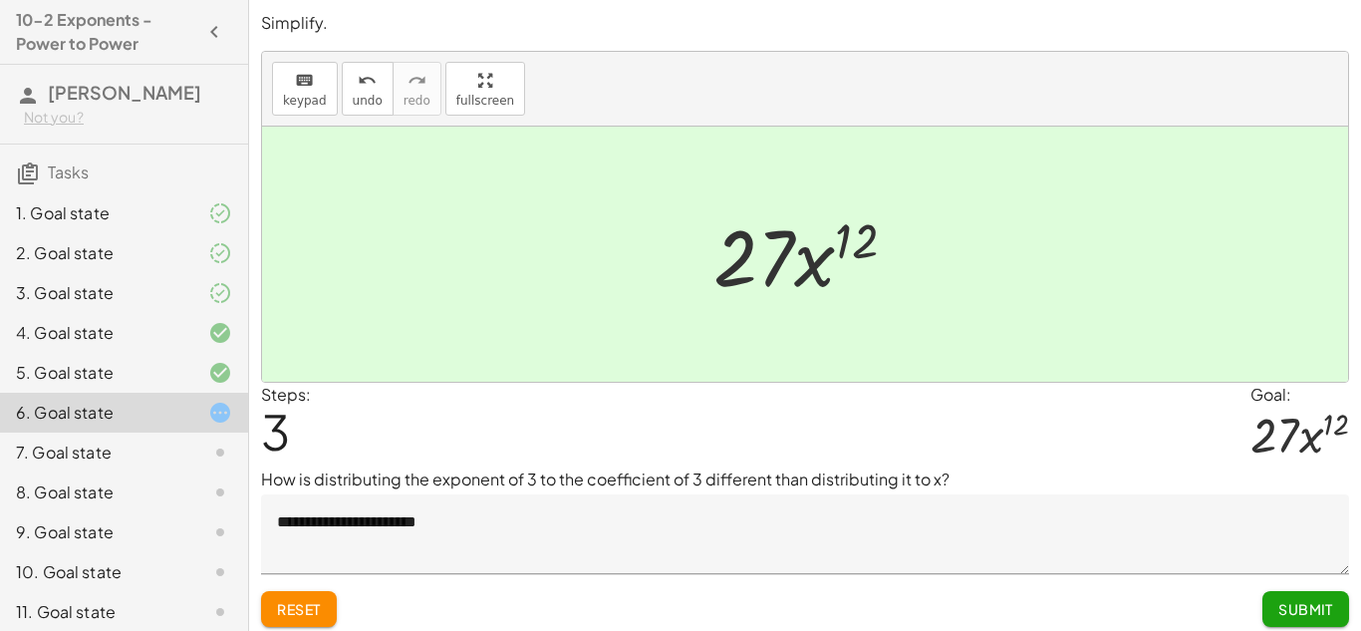
click at [269, 441] on span "3" at bounding box center [275, 431] width 29 height 61
click at [303, 416] on div "Steps: 3" at bounding box center [286, 426] width 50 height 86
click at [458, 519] on textarea "**********" at bounding box center [805, 534] width 1088 height 80
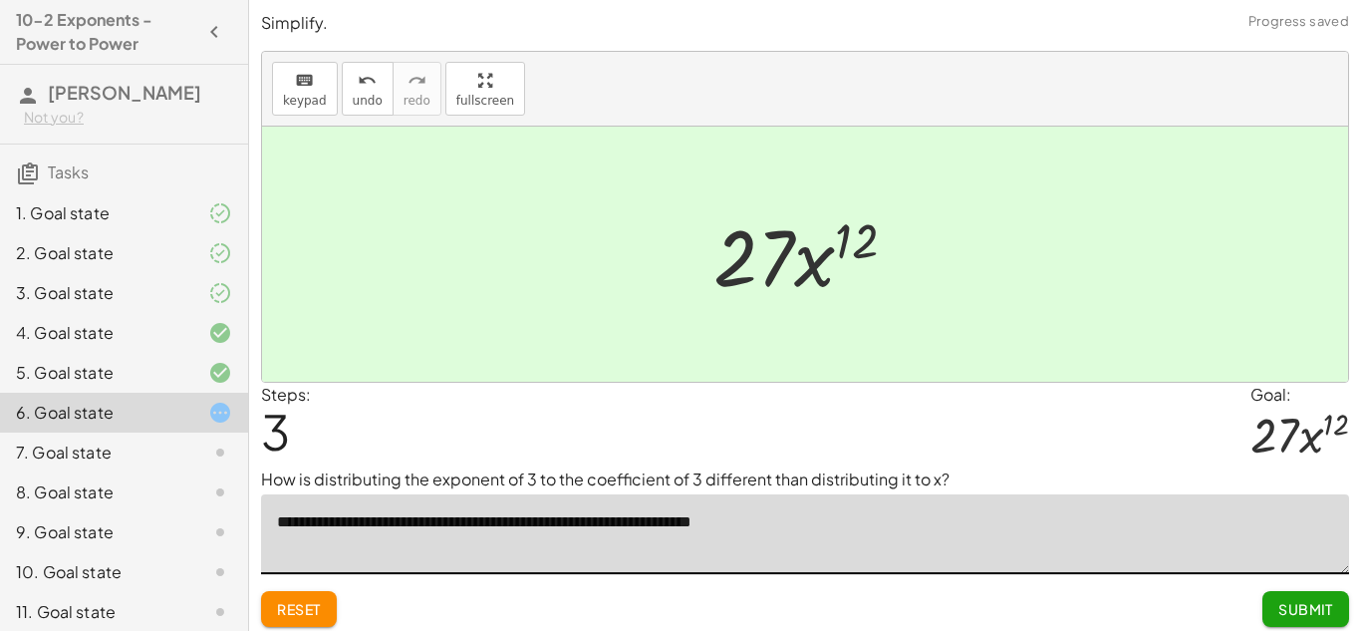
click at [696, 524] on textarea "**********" at bounding box center [805, 534] width 1088 height 80
click at [774, 523] on textarea "**********" at bounding box center [805, 534] width 1088 height 80
click at [813, 521] on textarea "**********" at bounding box center [805, 534] width 1088 height 80
click at [1012, 520] on textarea "**********" at bounding box center [805, 534] width 1088 height 80
click at [1130, 526] on textarea "**********" at bounding box center [805, 534] width 1088 height 80
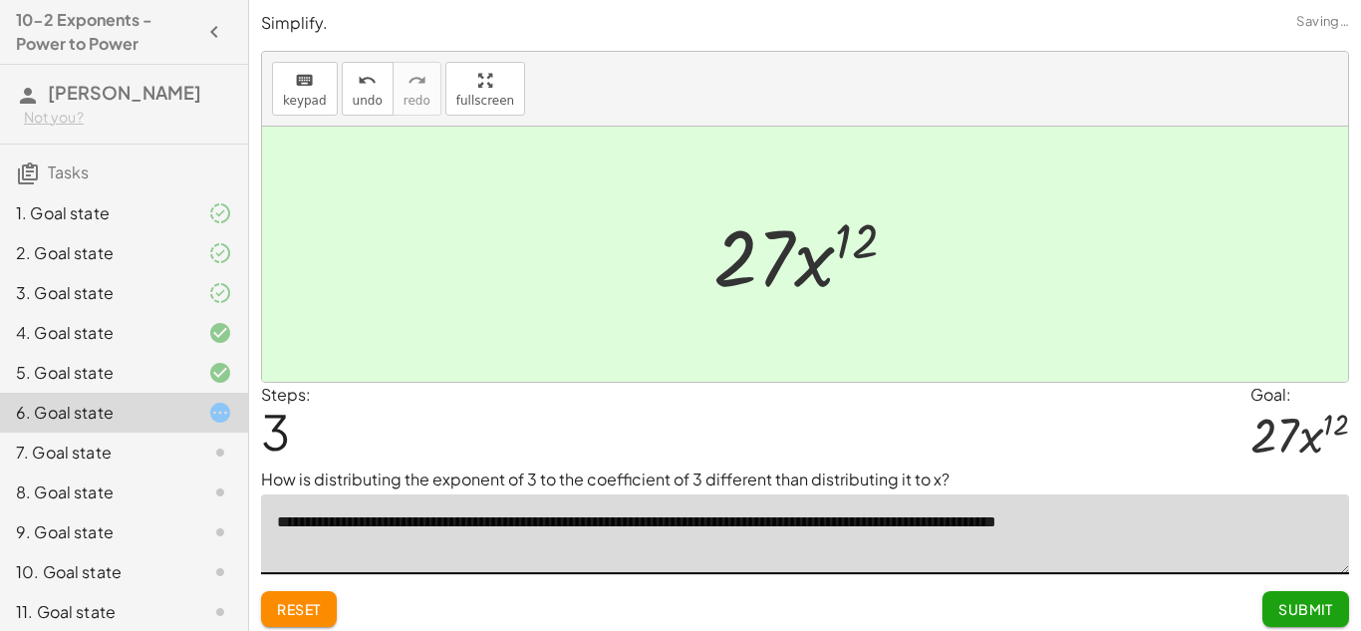
type textarea "**********"
click at [1304, 600] on span "Submit" at bounding box center [1305, 609] width 55 height 18
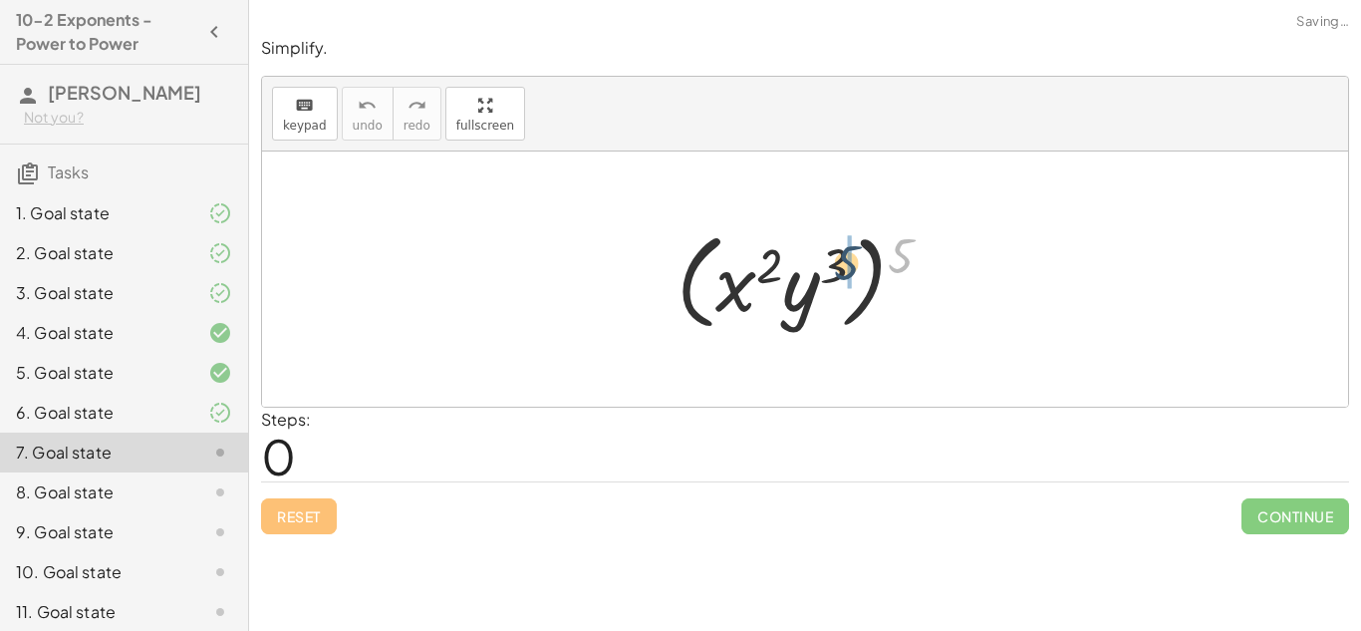
drag, startPoint x: 910, startPoint y: 240, endPoint x: 848, endPoint y: 249, distance: 62.4
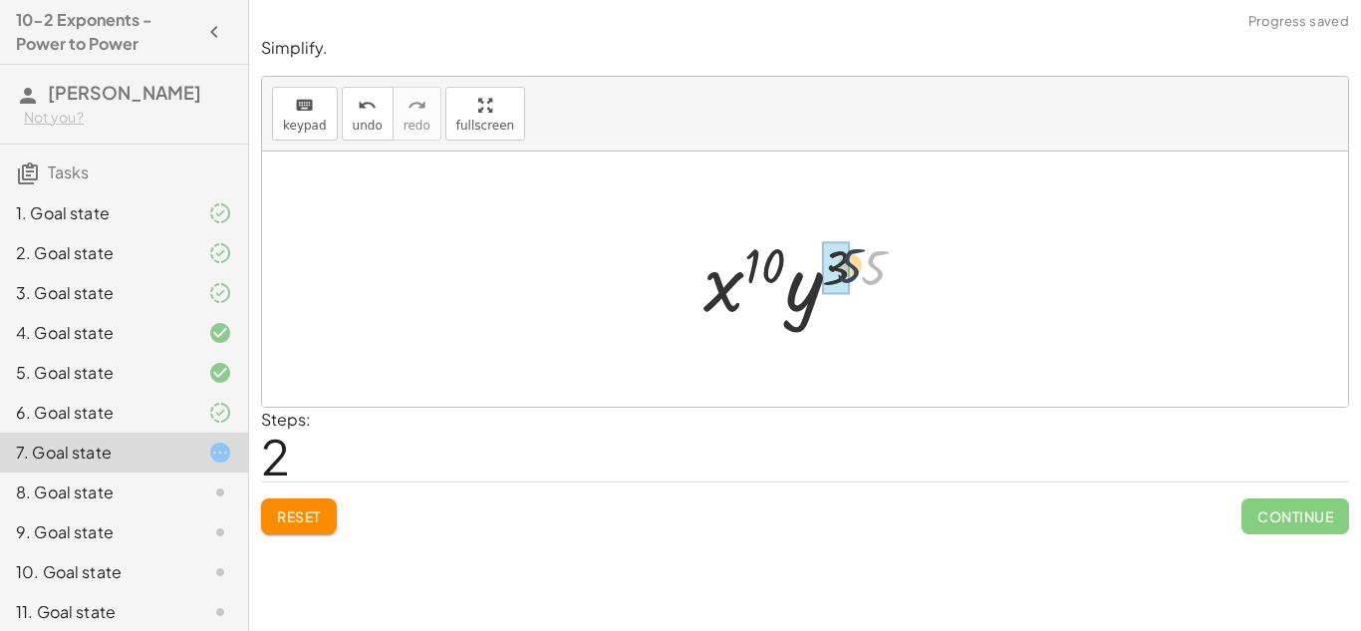
drag, startPoint x: 874, startPoint y: 266, endPoint x: 830, endPoint y: 263, distance: 43.9
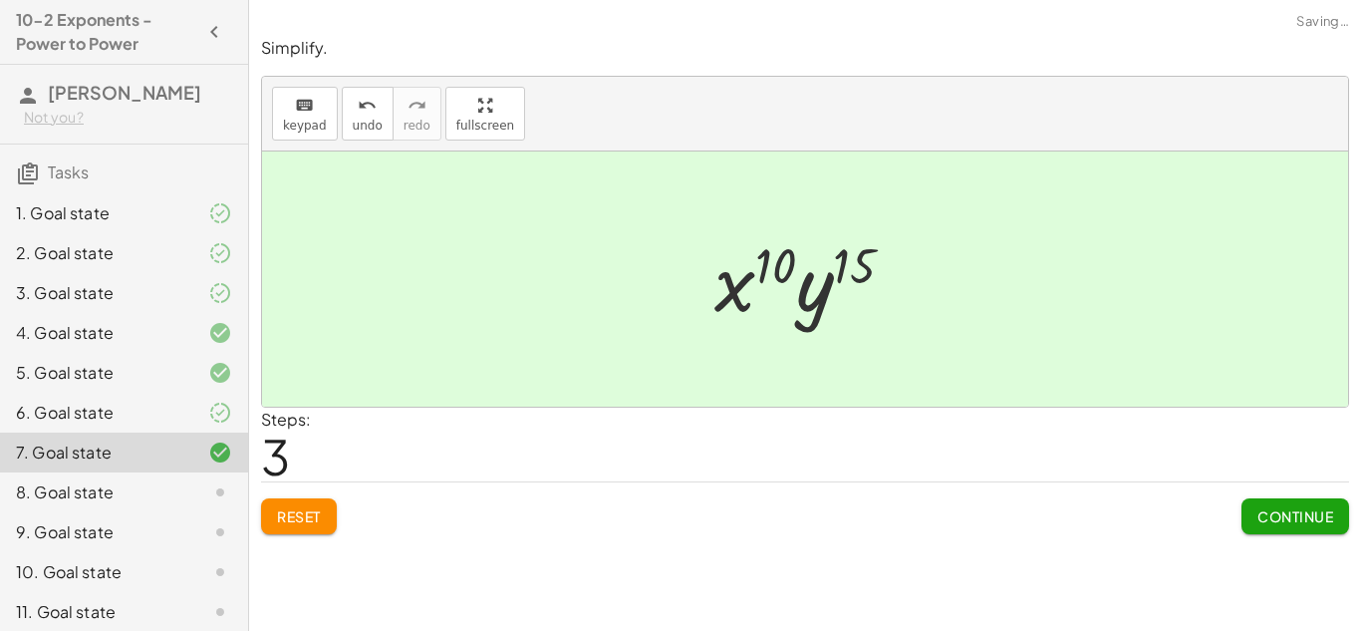
click at [1307, 523] on span "Continue" at bounding box center [1295, 516] width 76 height 18
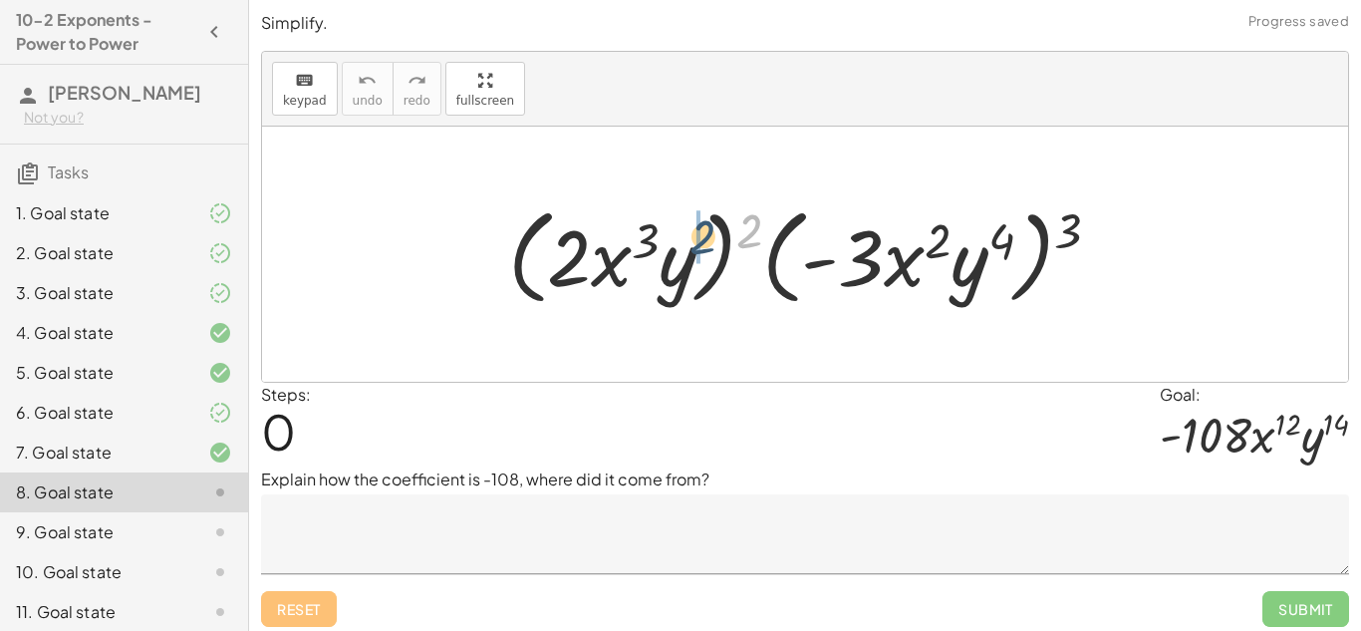
drag, startPoint x: 739, startPoint y: 221, endPoint x: 687, endPoint y: 227, distance: 52.2
click at [687, 227] on div at bounding box center [812, 254] width 629 height 115
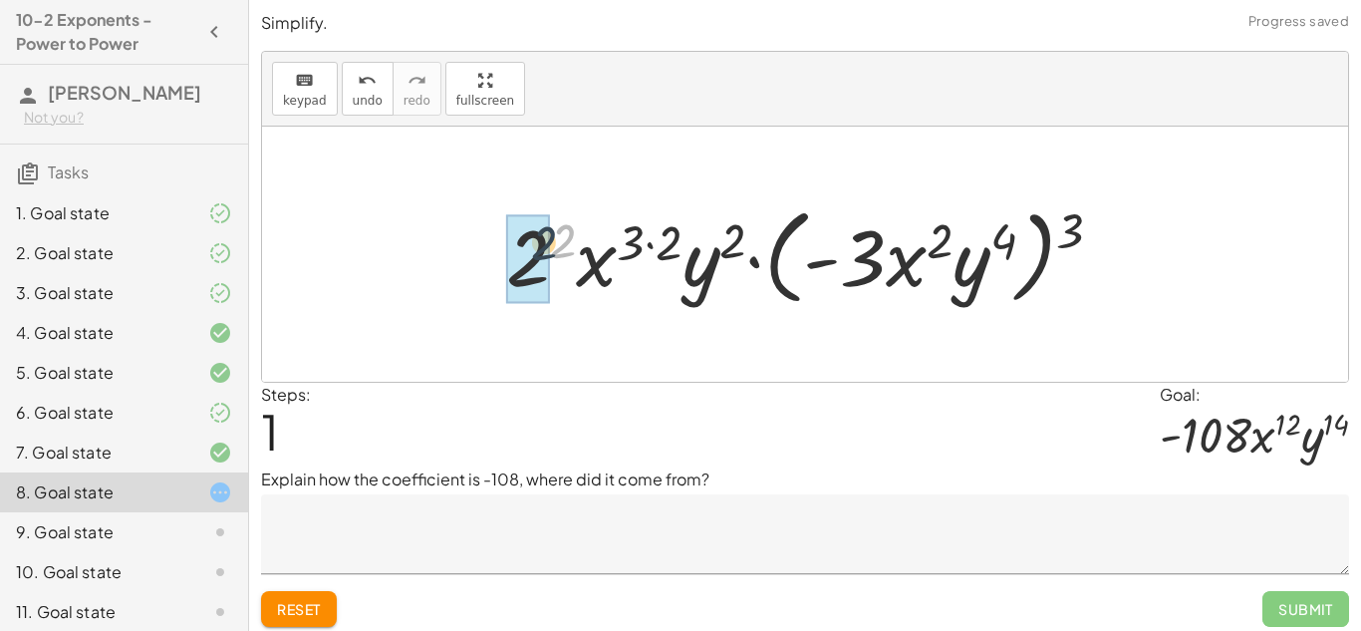
drag, startPoint x: 572, startPoint y: 237, endPoint x: 543, endPoint y: 239, distance: 29.0
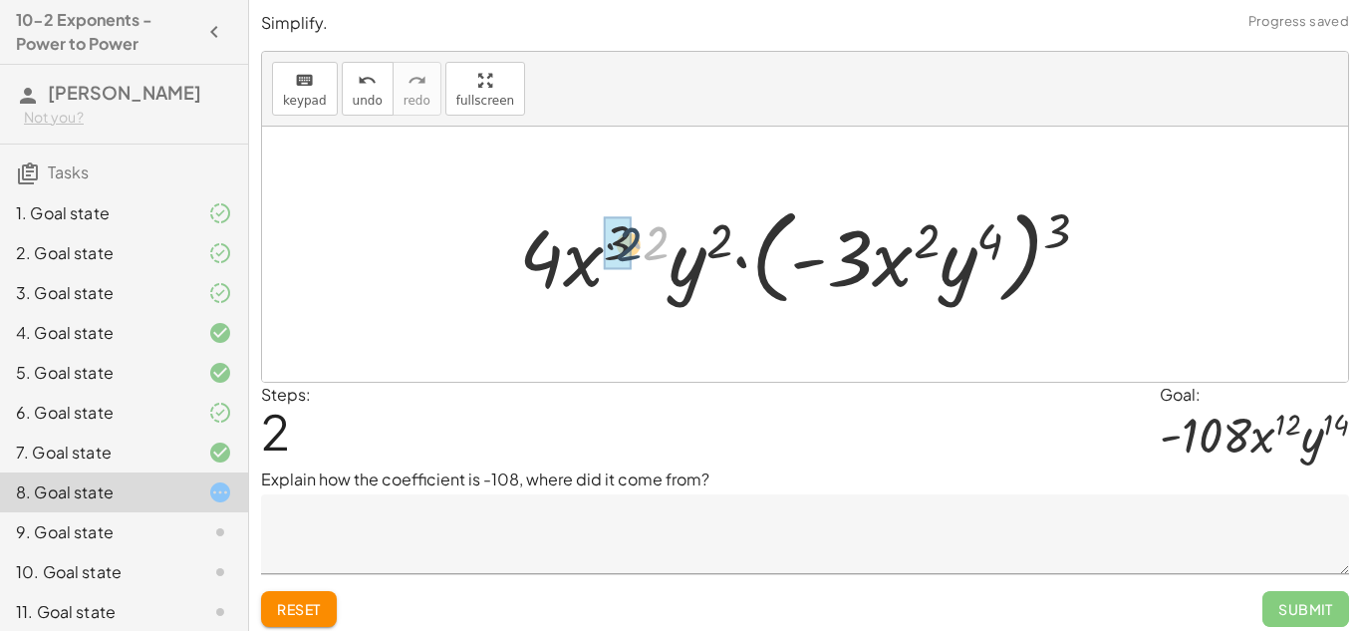
drag, startPoint x: 658, startPoint y: 241, endPoint x: 623, endPoint y: 240, distance: 34.9
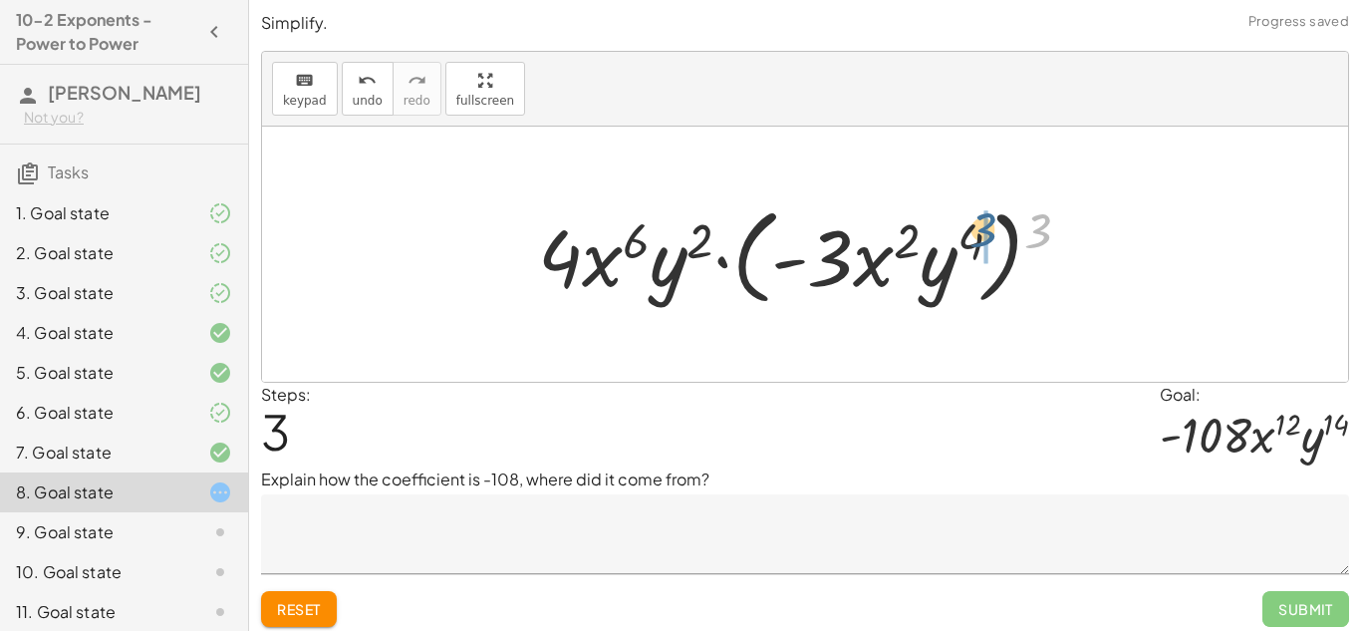
drag, startPoint x: 1033, startPoint y: 218, endPoint x: 973, endPoint y: 217, distance: 59.8
click at [973, 217] on div at bounding box center [812, 254] width 568 height 115
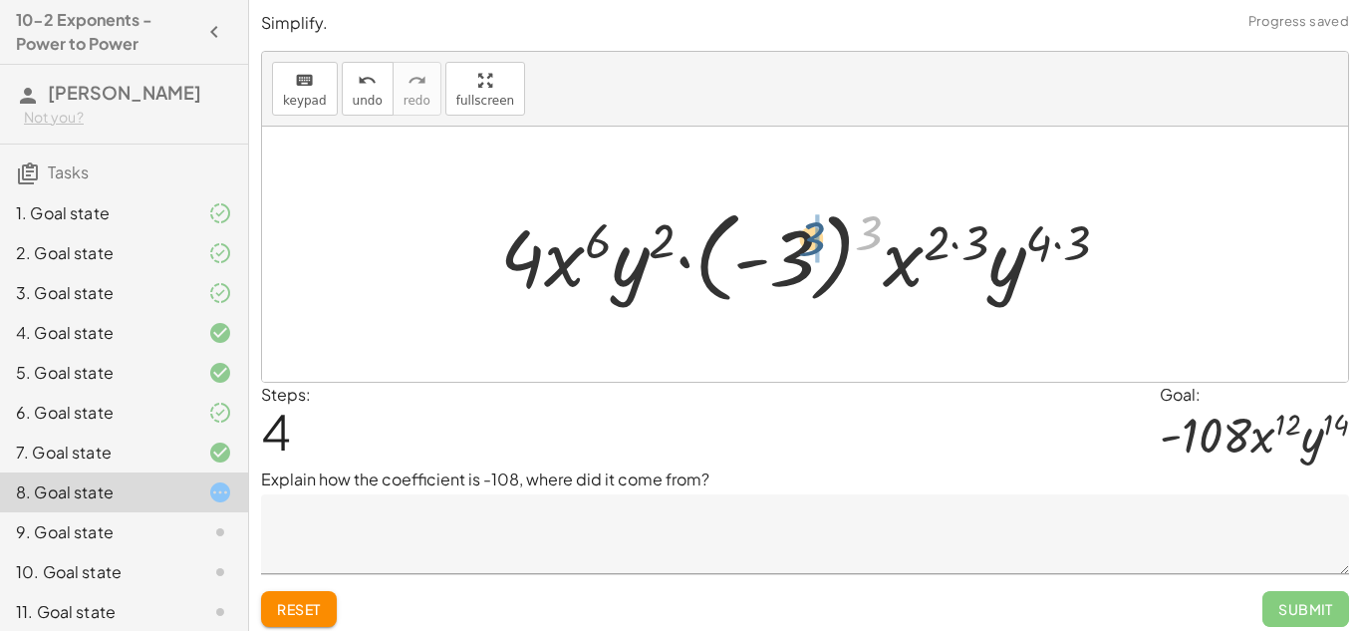
drag, startPoint x: 869, startPoint y: 225, endPoint x: 811, endPoint y: 231, distance: 58.1
click at [811, 231] on div at bounding box center [813, 254] width 646 height 111
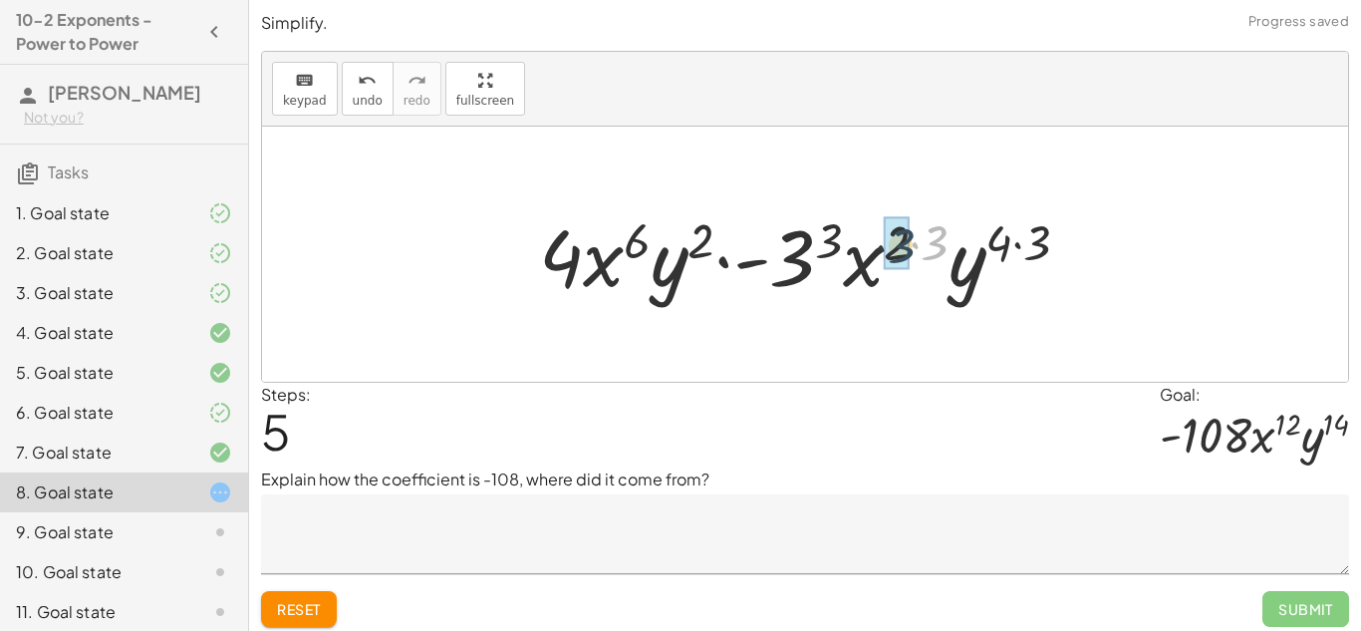
drag, startPoint x: 934, startPoint y: 237, endPoint x: 897, endPoint y: 240, distance: 37.0
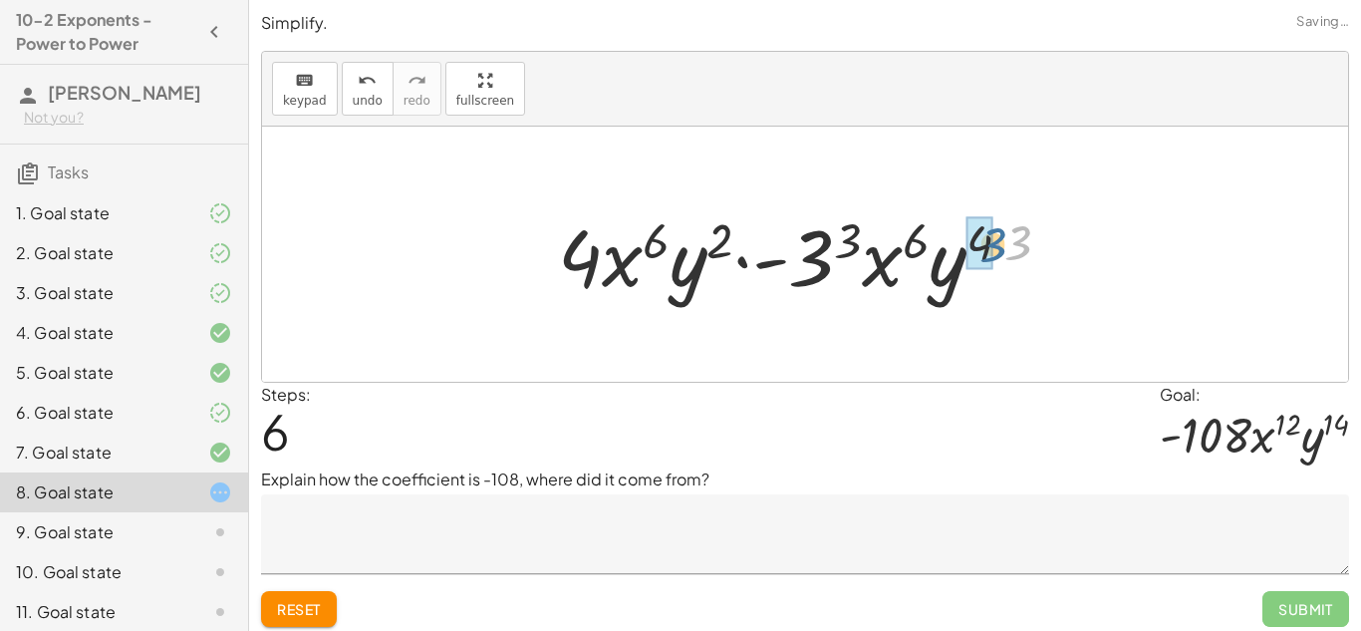
drag, startPoint x: 1020, startPoint y: 238, endPoint x: 982, endPoint y: 240, distance: 37.9
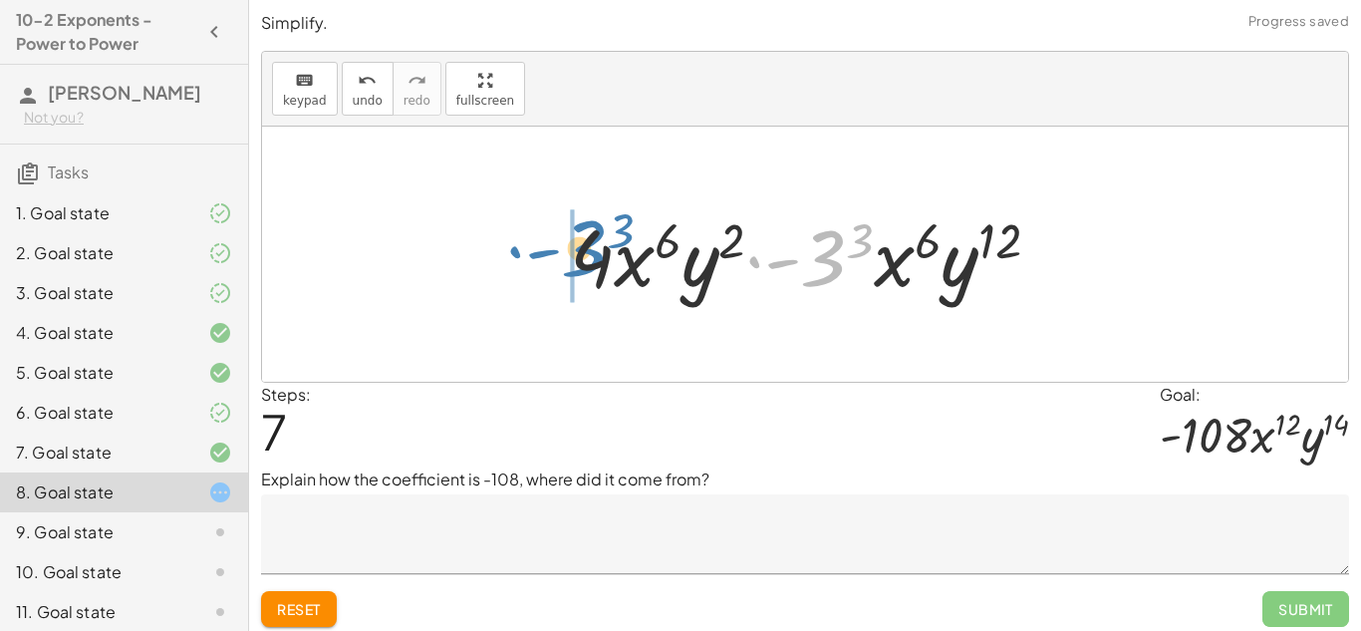
drag, startPoint x: 836, startPoint y: 249, endPoint x: 599, endPoint y: 239, distance: 237.3
click at [599, 239] on div at bounding box center [813, 254] width 506 height 103
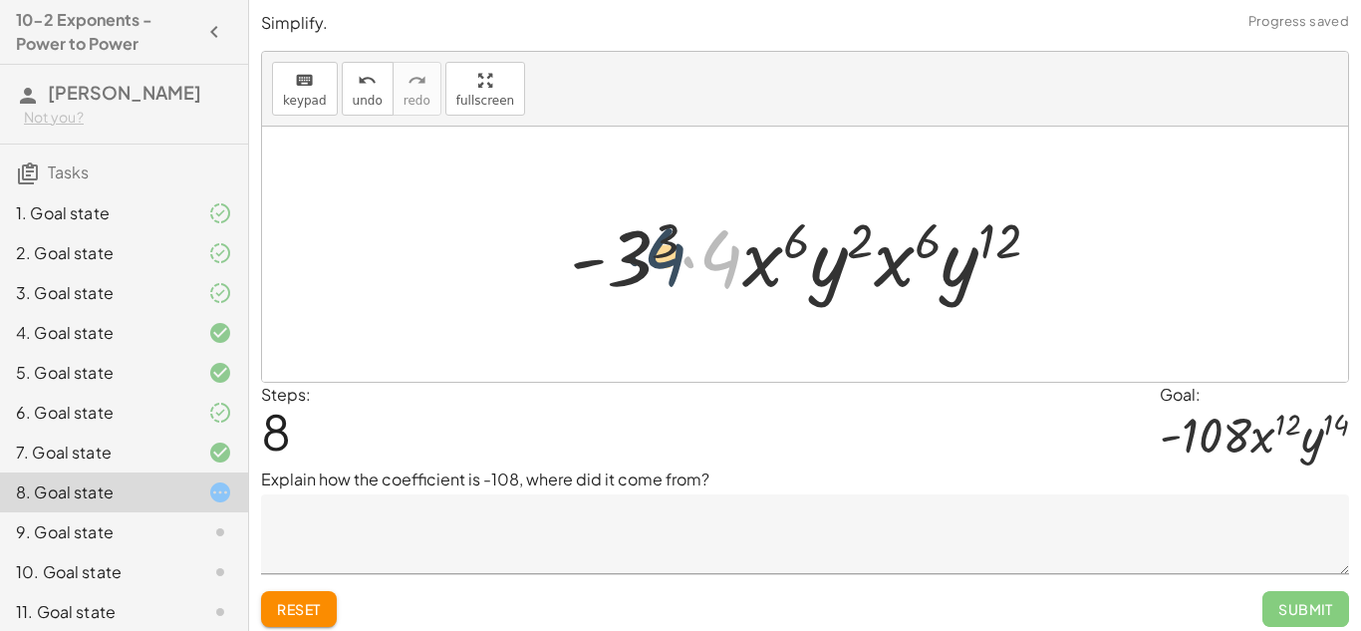
drag, startPoint x: 719, startPoint y: 255, endPoint x: 655, endPoint y: 253, distance: 64.8
click at [655, 253] on div at bounding box center [813, 254] width 506 height 103
drag, startPoint x: 739, startPoint y: 269, endPoint x: 641, endPoint y: 267, distance: 98.7
click at [641, 267] on div at bounding box center [813, 254] width 506 height 103
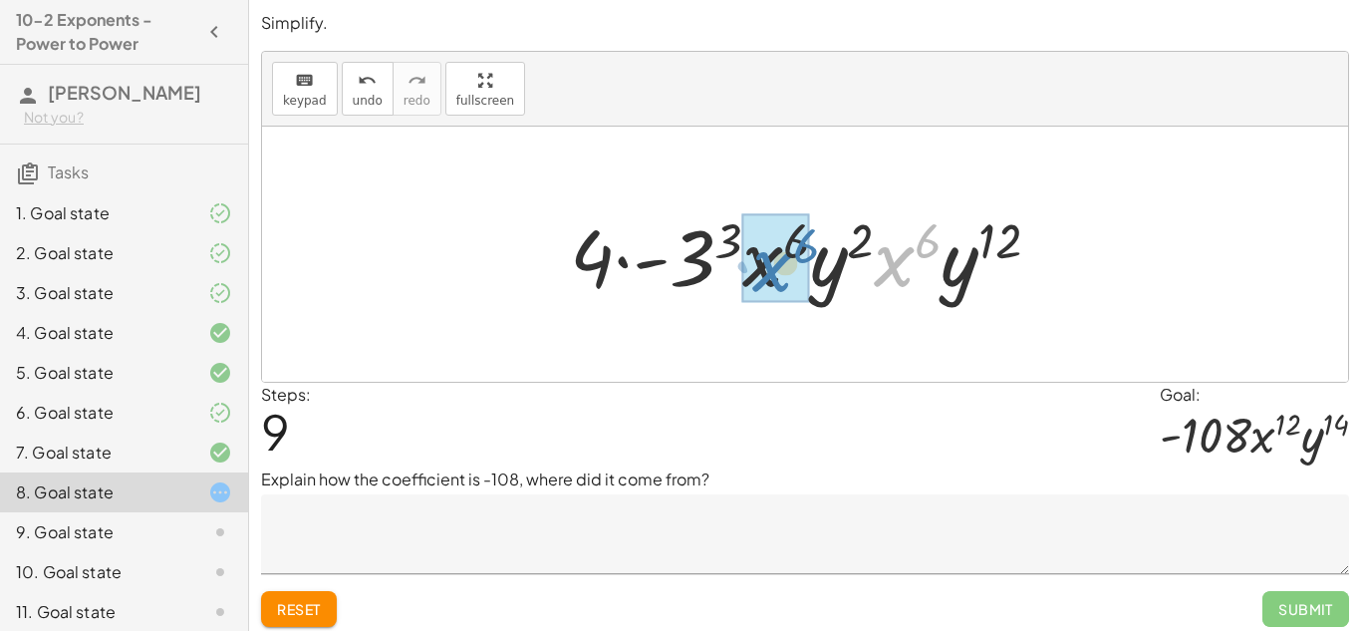
drag, startPoint x: 908, startPoint y: 259, endPoint x: 778, endPoint y: 264, distance: 129.6
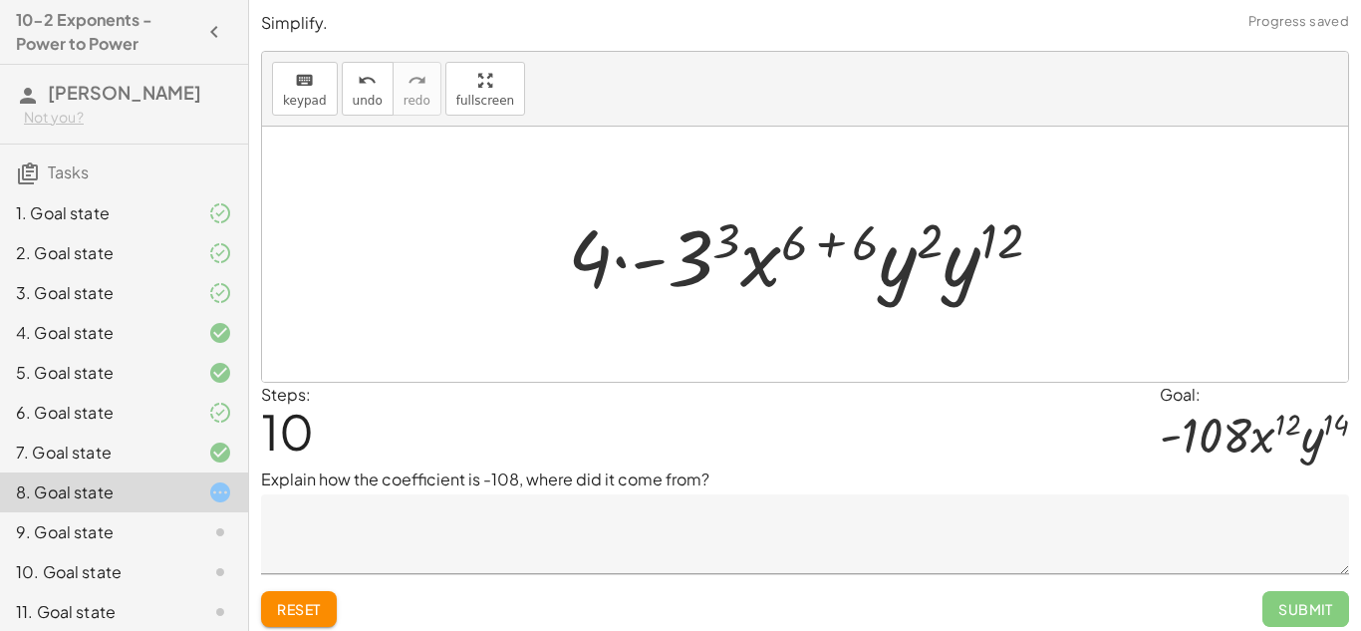
click at [854, 246] on div at bounding box center [813, 254] width 510 height 103
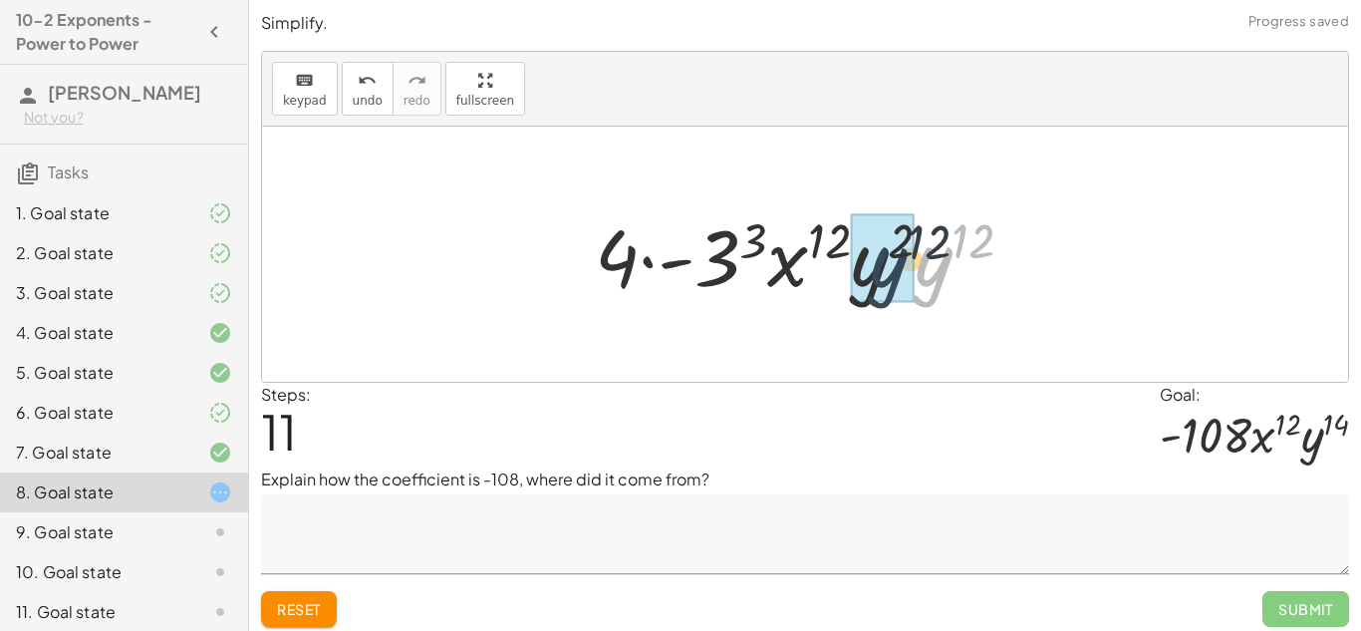
drag, startPoint x: 933, startPoint y: 260, endPoint x: 882, endPoint y: 261, distance: 50.8
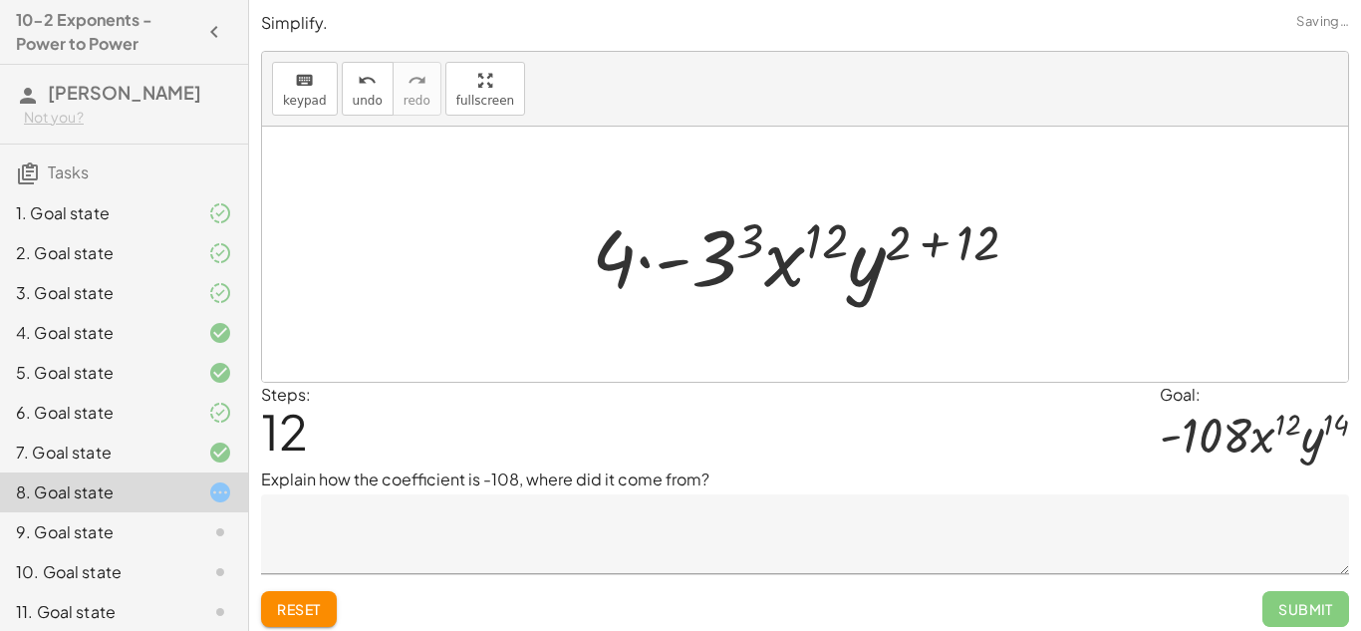
click at [941, 232] on div at bounding box center [813, 254] width 462 height 103
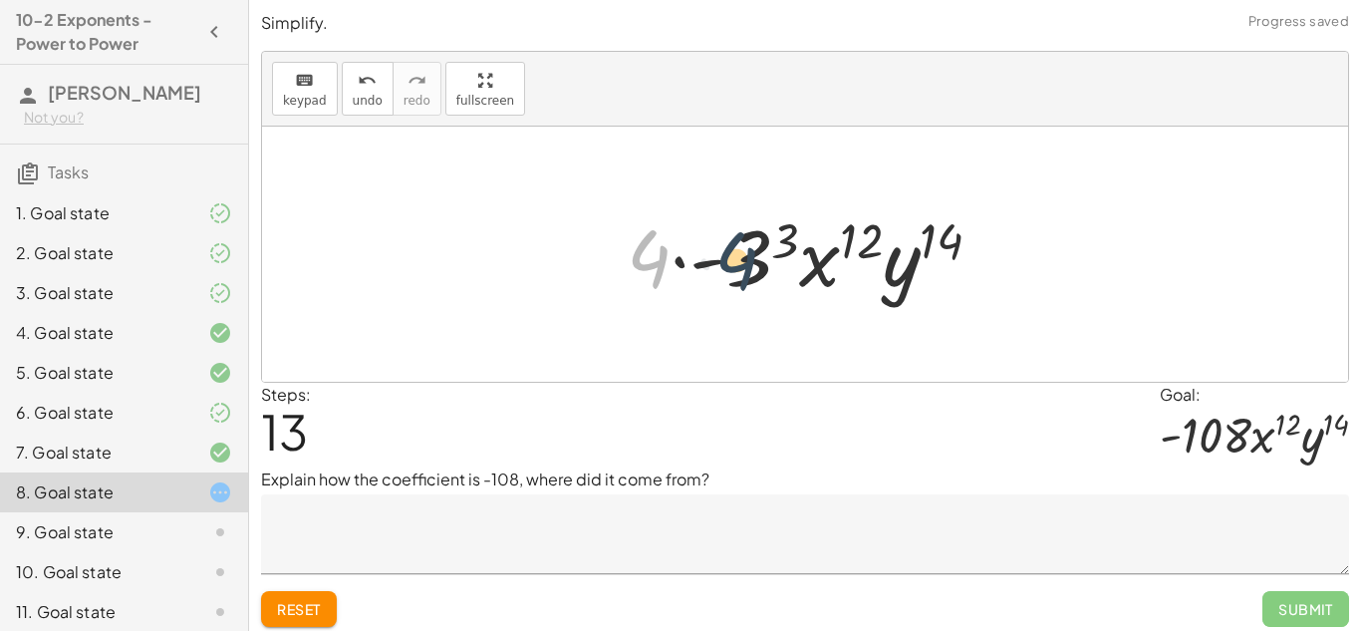
drag, startPoint x: 653, startPoint y: 256, endPoint x: 744, endPoint y: 257, distance: 91.7
click at [744, 257] on div at bounding box center [813, 254] width 392 height 103
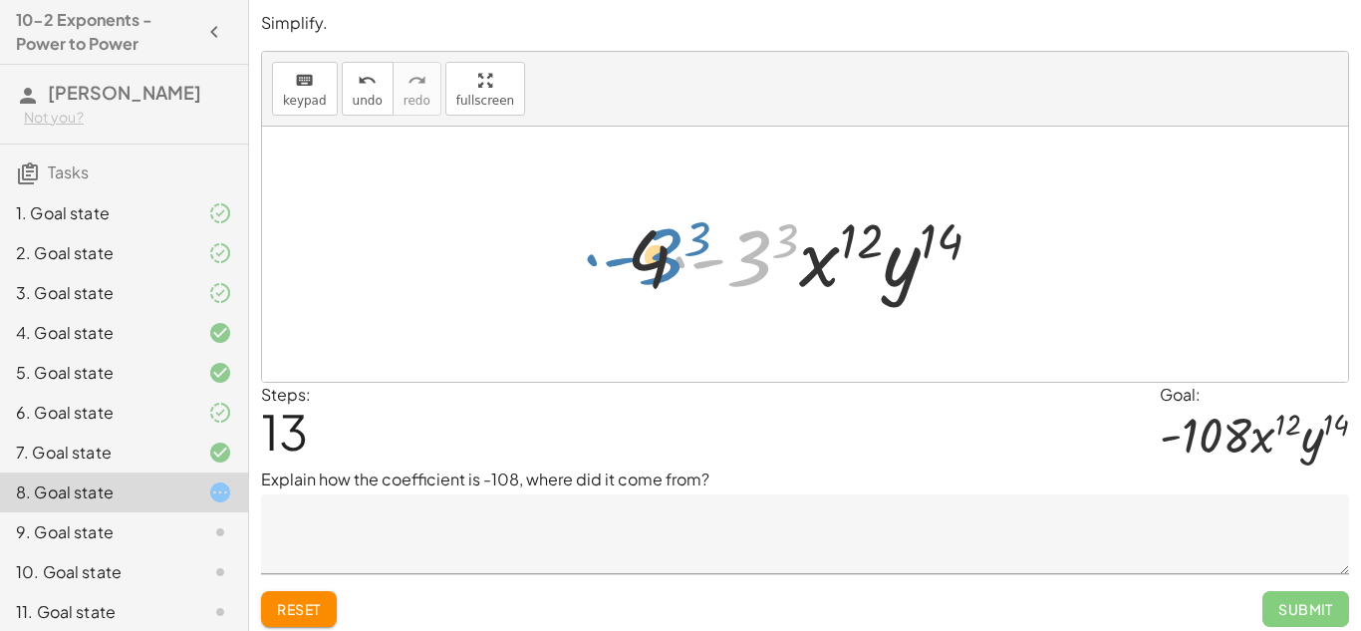
drag, startPoint x: 738, startPoint y: 258, endPoint x: 648, endPoint y: 256, distance: 90.7
click at [648, 256] on div at bounding box center [813, 254] width 392 height 103
click at [788, 244] on div at bounding box center [813, 254] width 392 height 103
drag, startPoint x: 646, startPoint y: 258, endPoint x: 730, endPoint y: 257, distance: 84.7
click at [730, 257] on div at bounding box center [813, 254] width 392 height 103
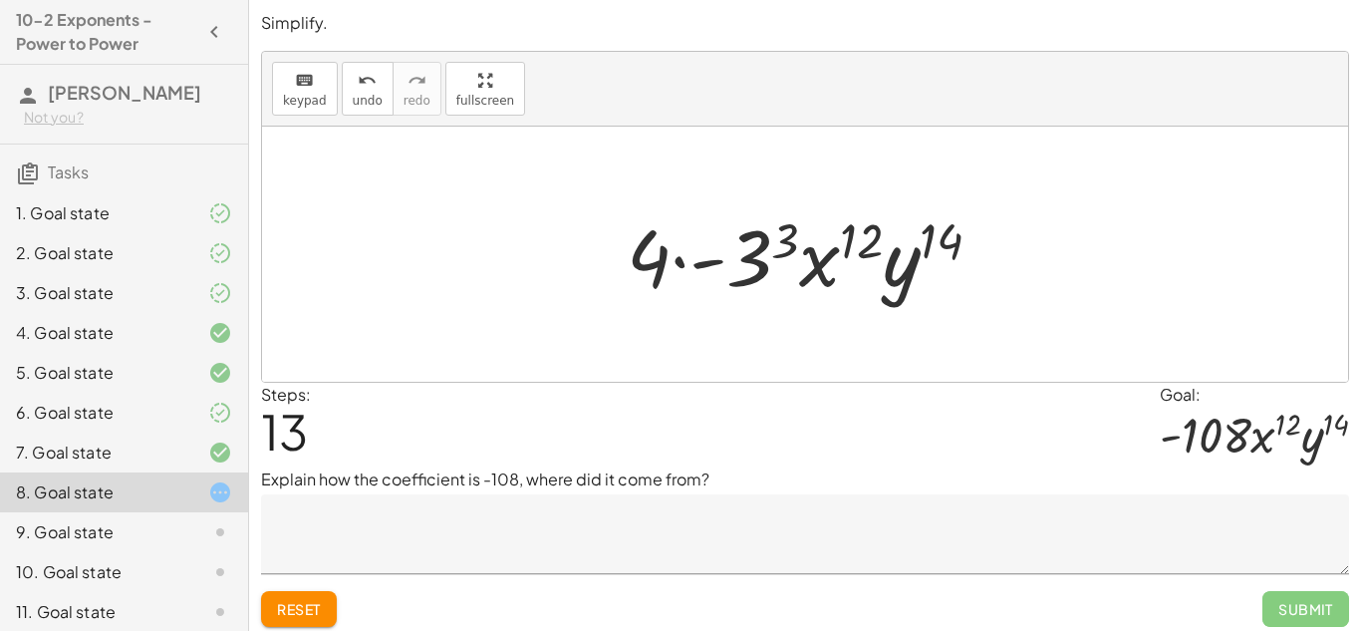
click at [730, 257] on div at bounding box center [813, 254] width 392 height 103
click at [730, 257] on div at bounding box center [812, 254] width 399 height 103
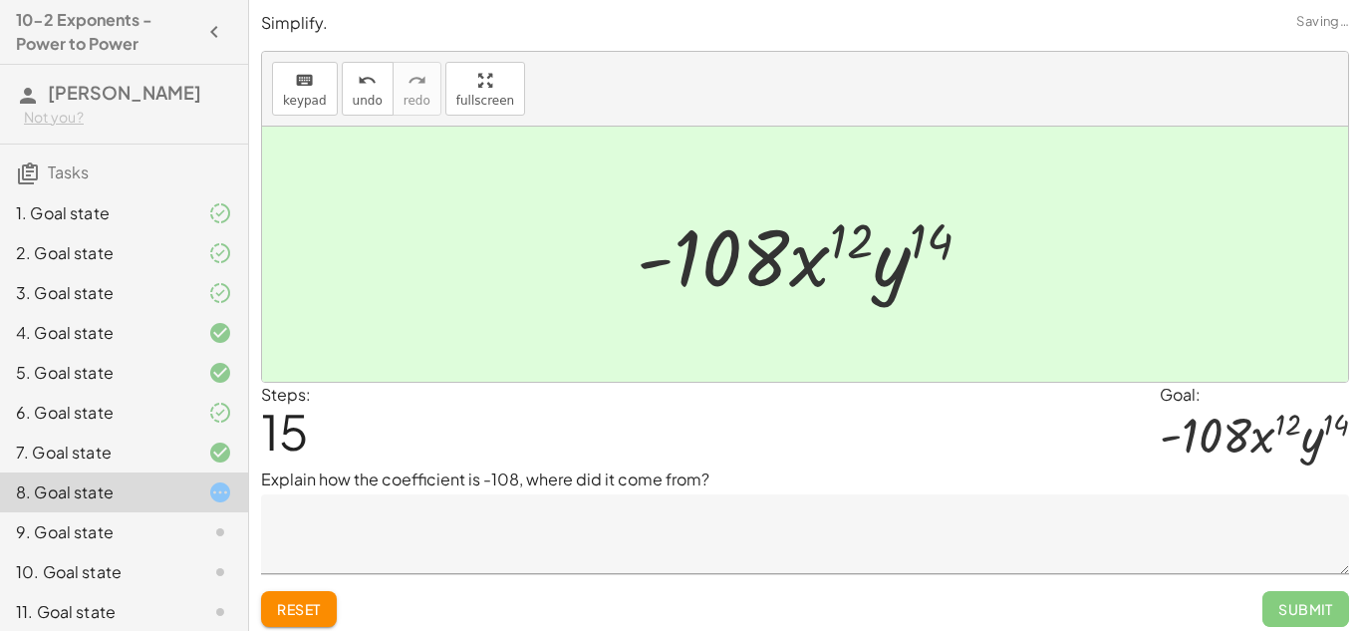
click at [624, 538] on textarea at bounding box center [805, 534] width 1088 height 80
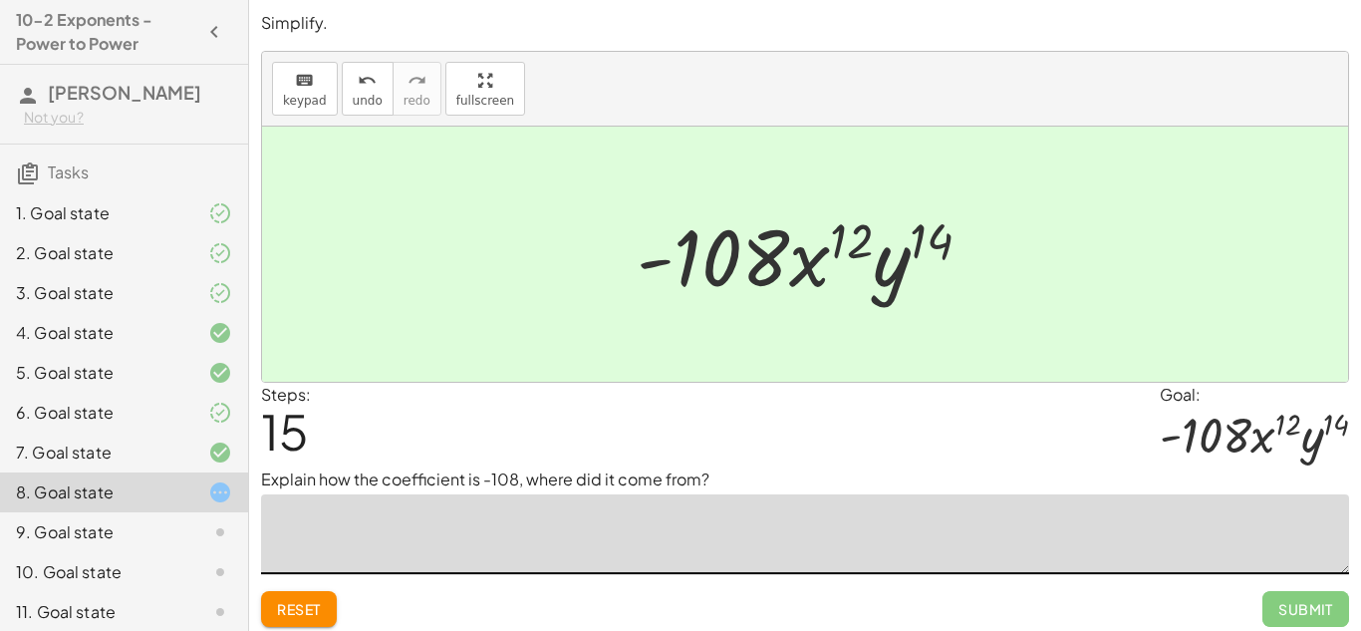
type textarea "*"
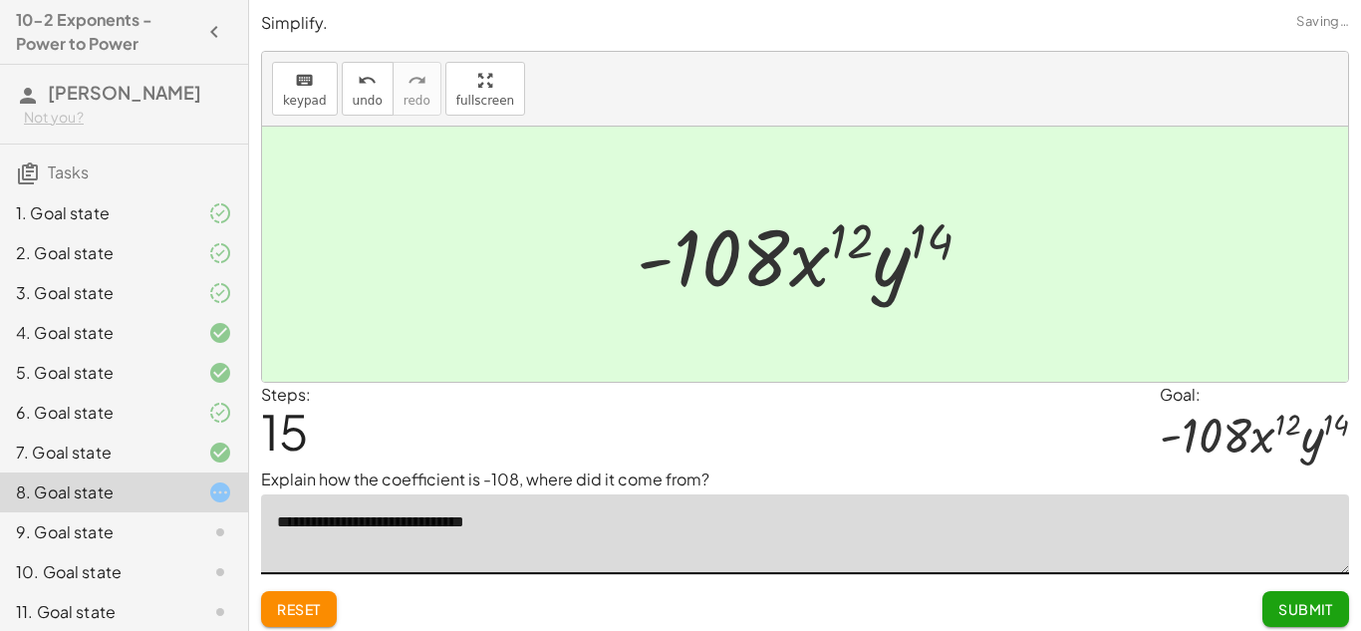
type textarea "**********"
